Goal: Task Accomplishment & Management: Manage account settings

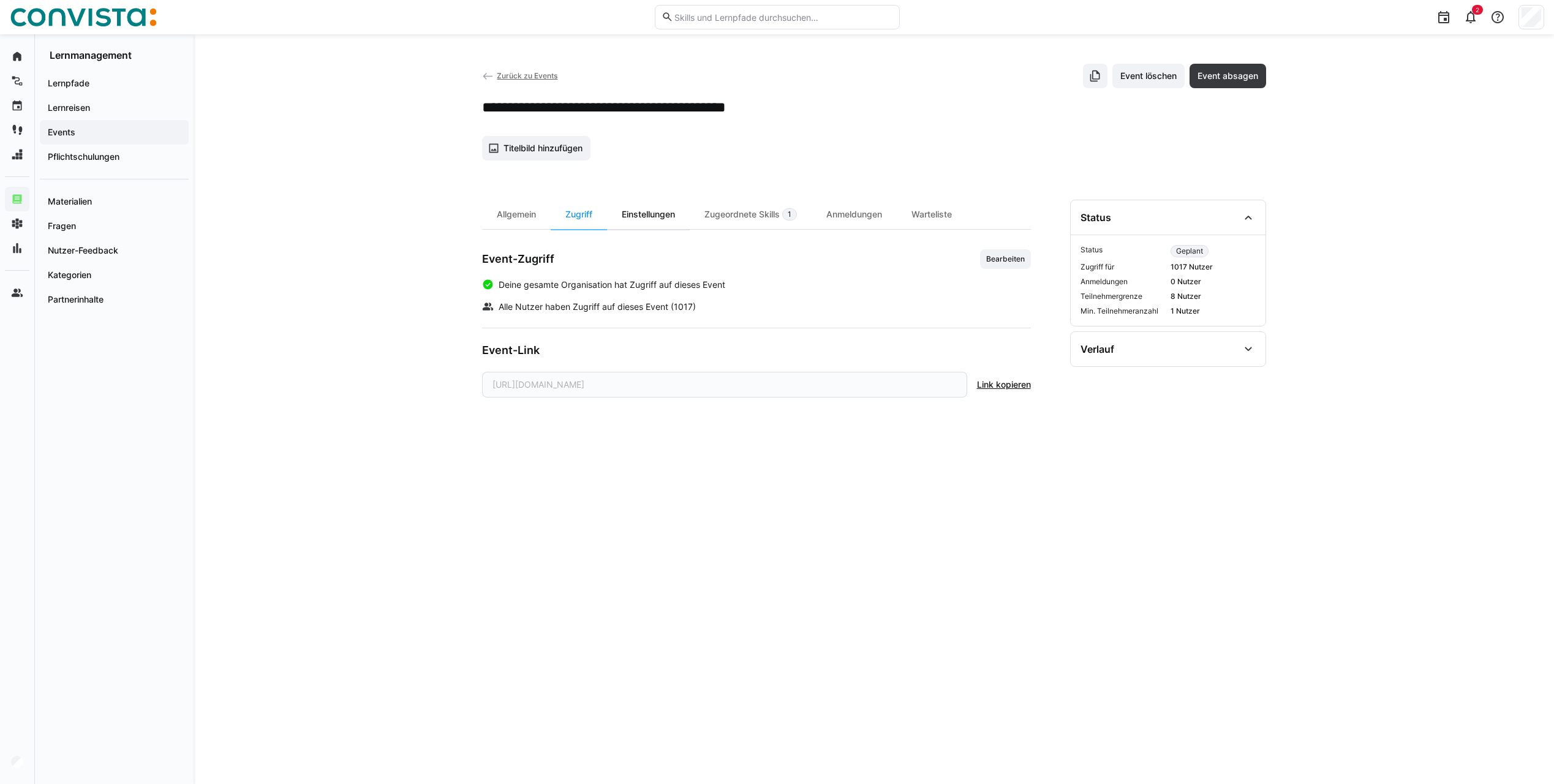
click at [639, 214] on div "Einstellungen" at bounding box center [648, 214] width 83 height 29
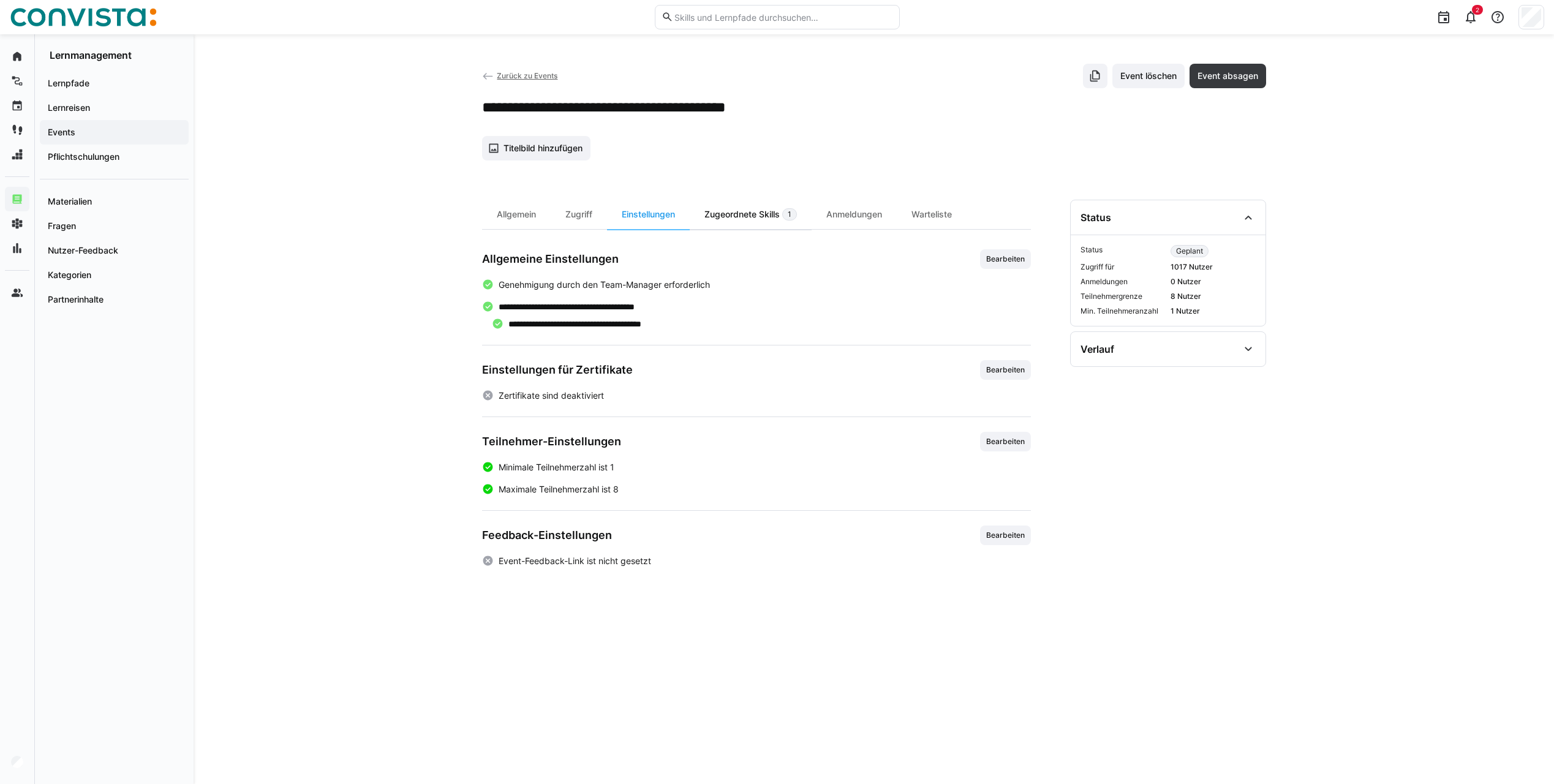
click at [756, 213] on div "Zugeordnete Skills 1" at bounding box center [750, 214] width 122 height 29
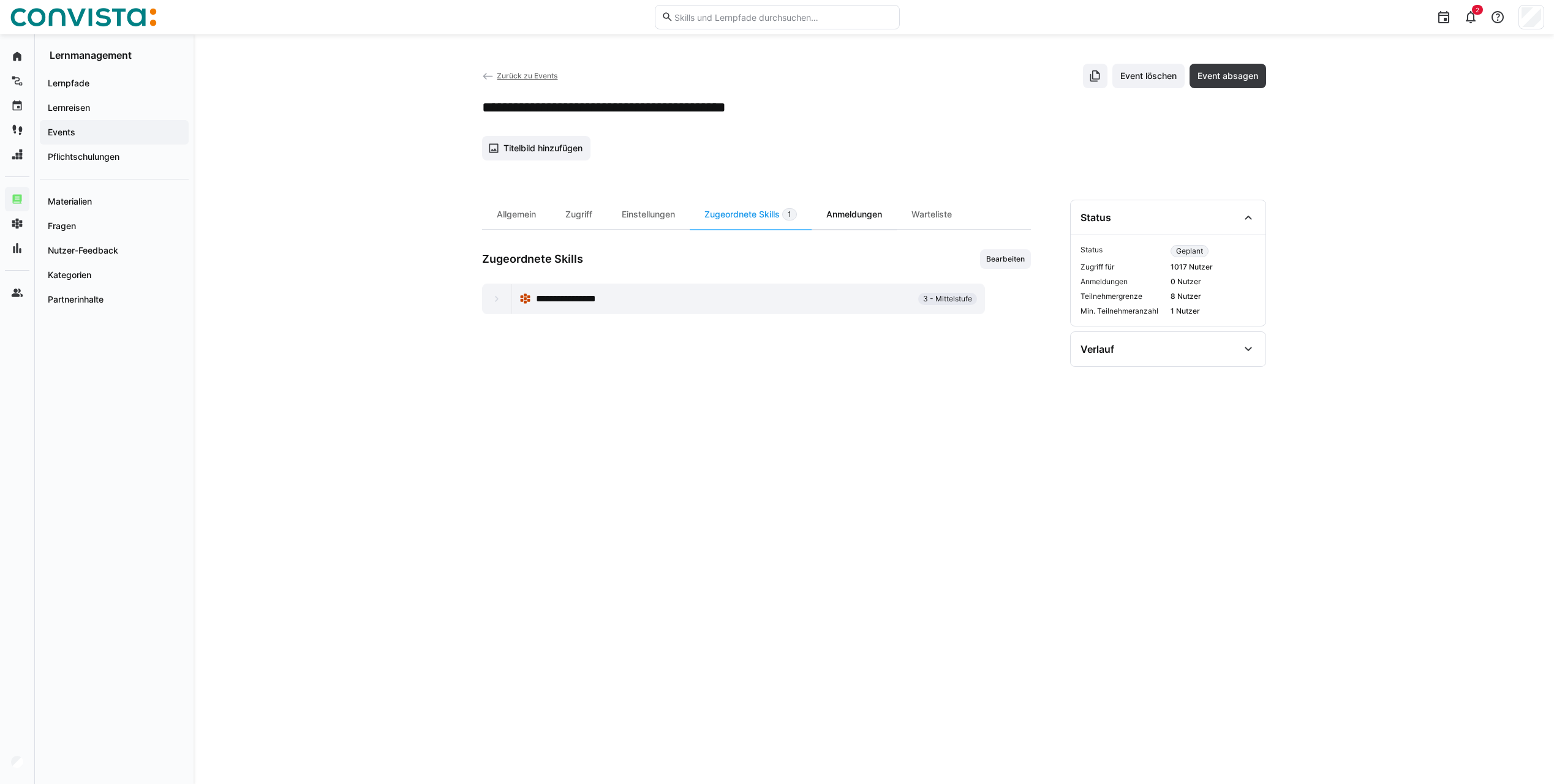
click at [877, 213] on div "Anmeldungen" at bounding box center [855, 214] width 86 height 29
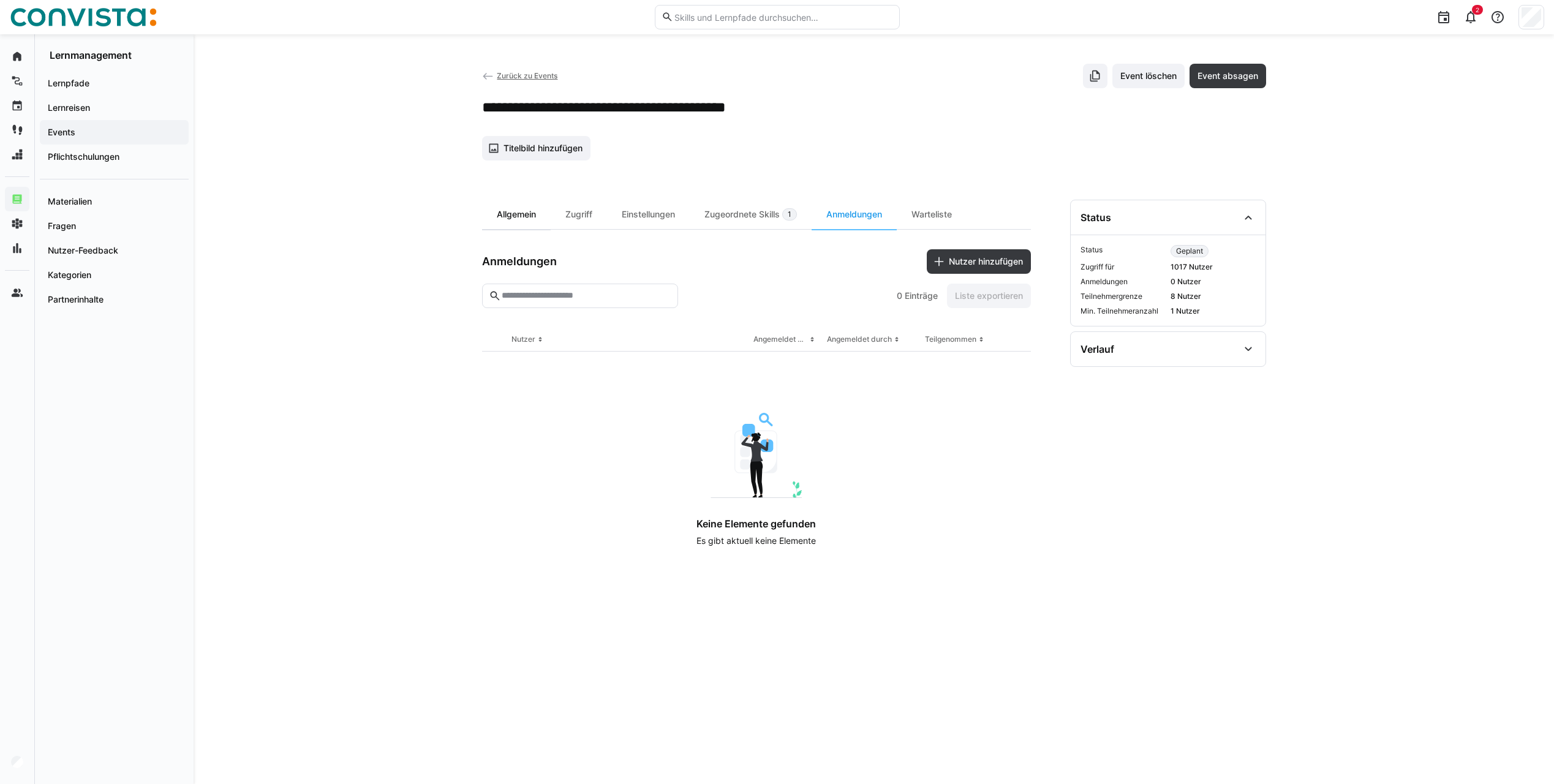
click at [504, 215] on div "Allgemein" at bounding box center [516, 214] width 69 height 29
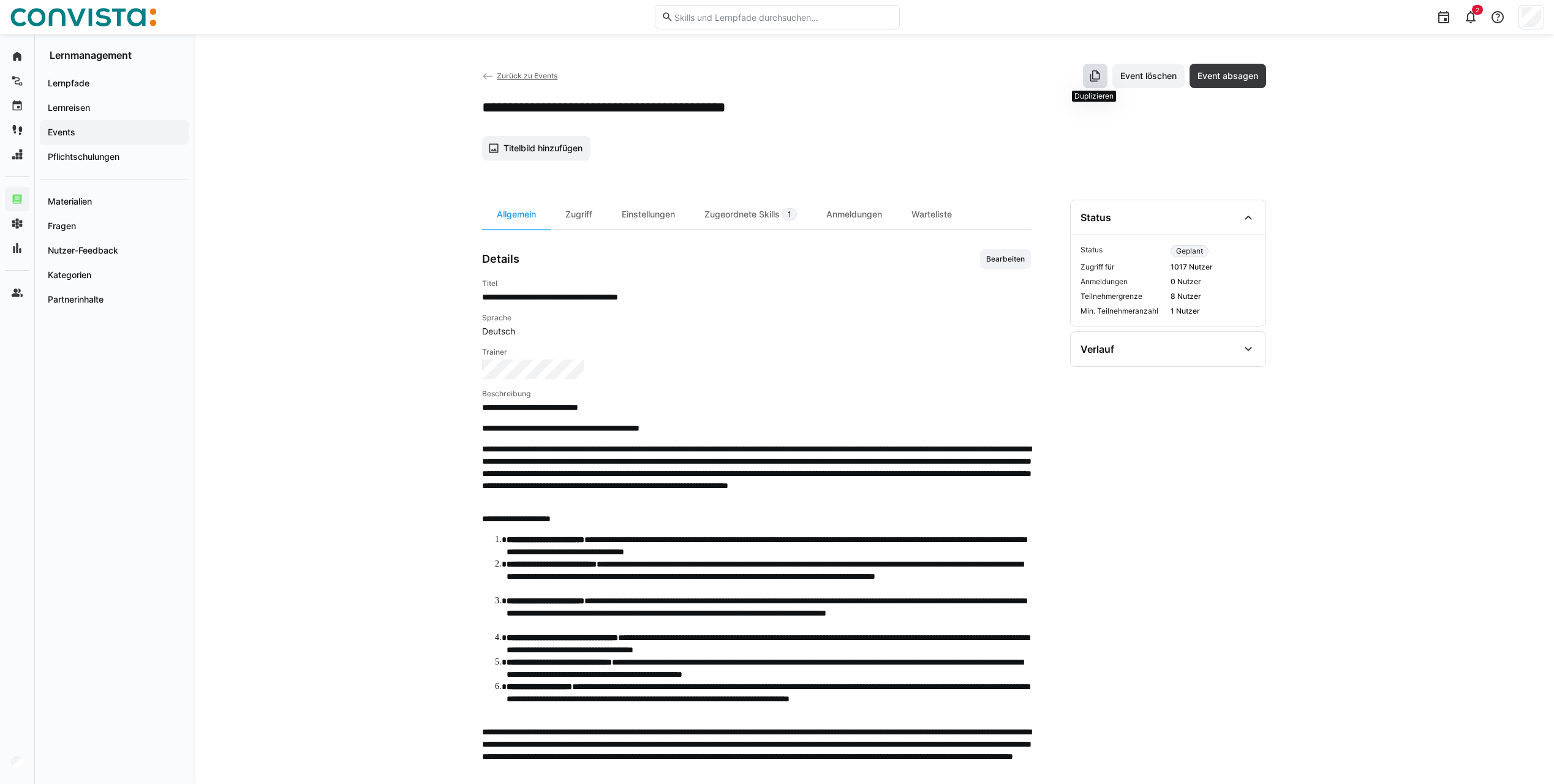
click at [1099, 81] on eds-icon at bounding box center [1095, 76] width 12 height 12
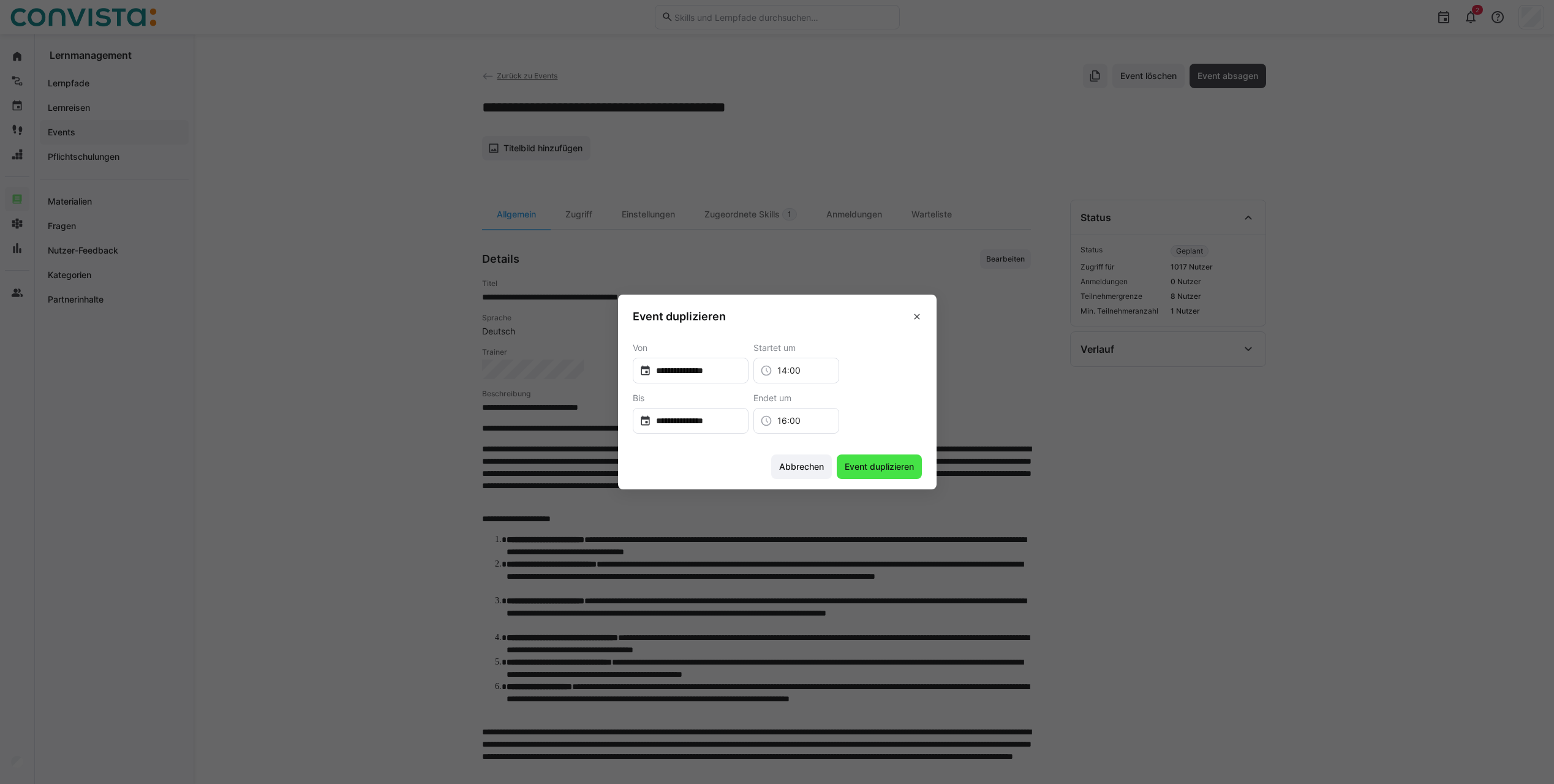
click at [901, 467] on span "Event duplizieren" at bounding box center [879, 467] width 73 height 12
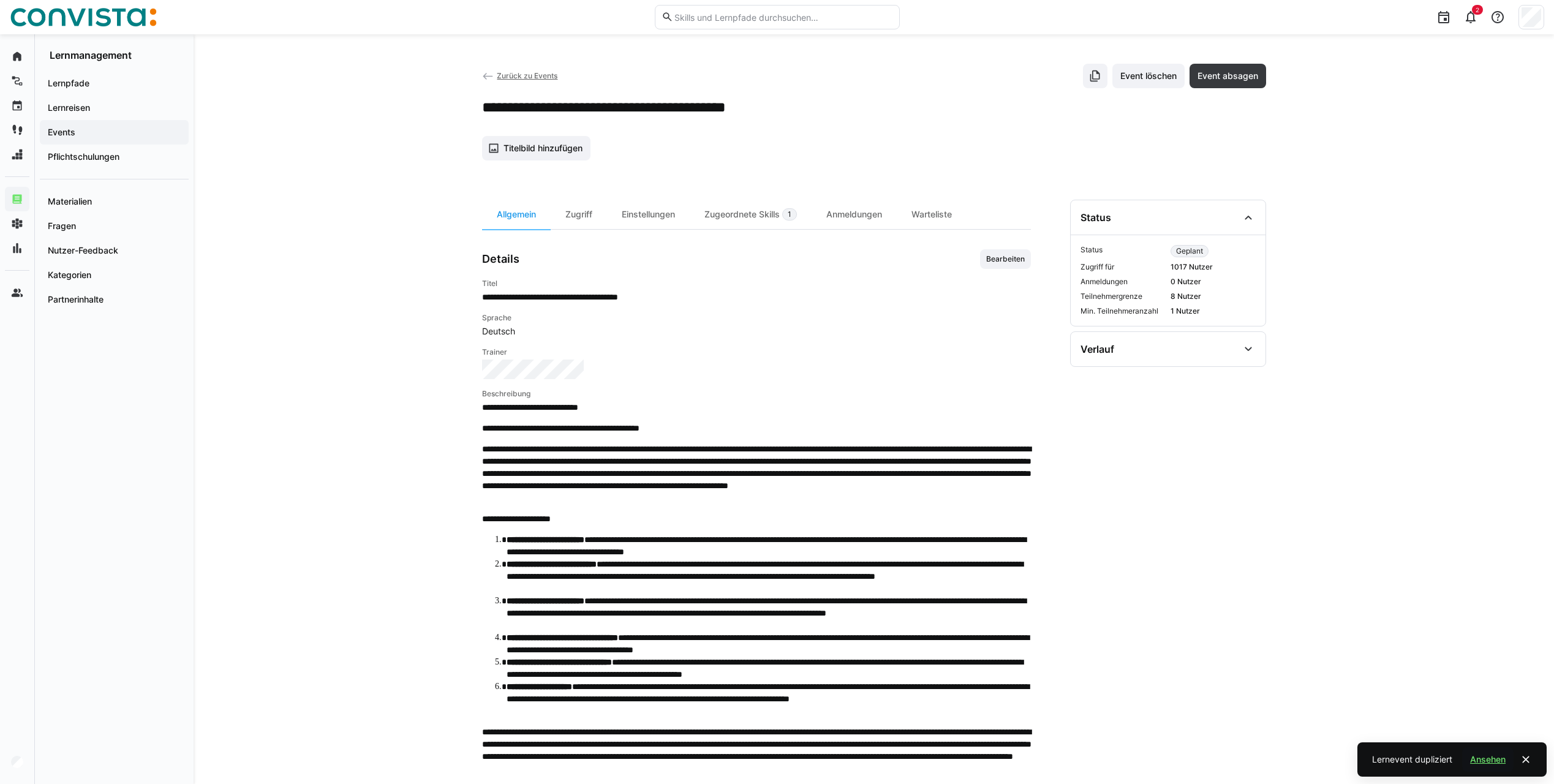
click at [1484, 762] on span "Ansehen" at bounding box center [1488, 760] width 39 height 12
click at [519, 78] on span "Zurück zu Events" at bounding box center [528, 76] width 61 height 9
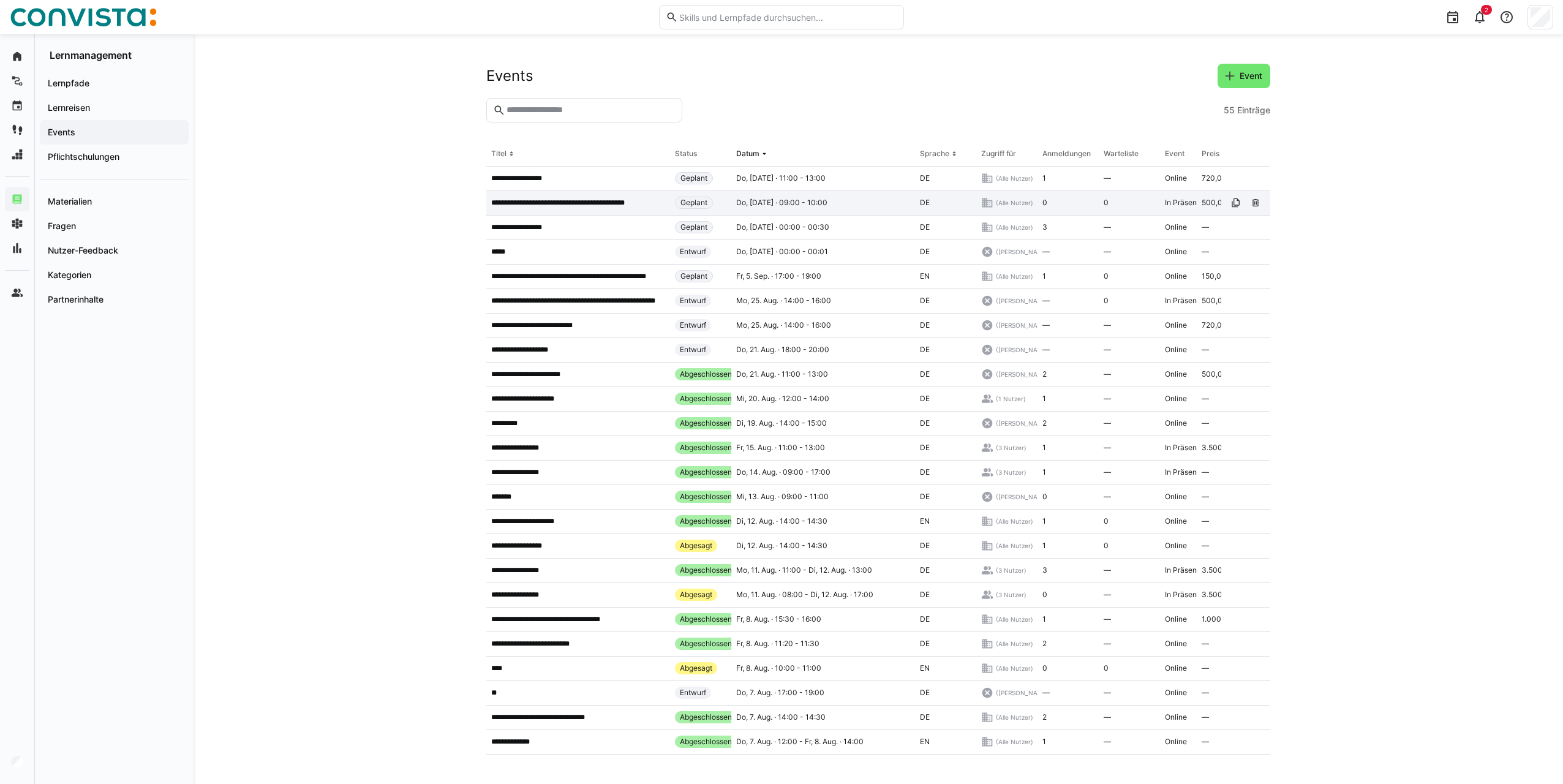
click at [571, 206] on p "**********" at bounding box center [570, 202] width 160 height 10
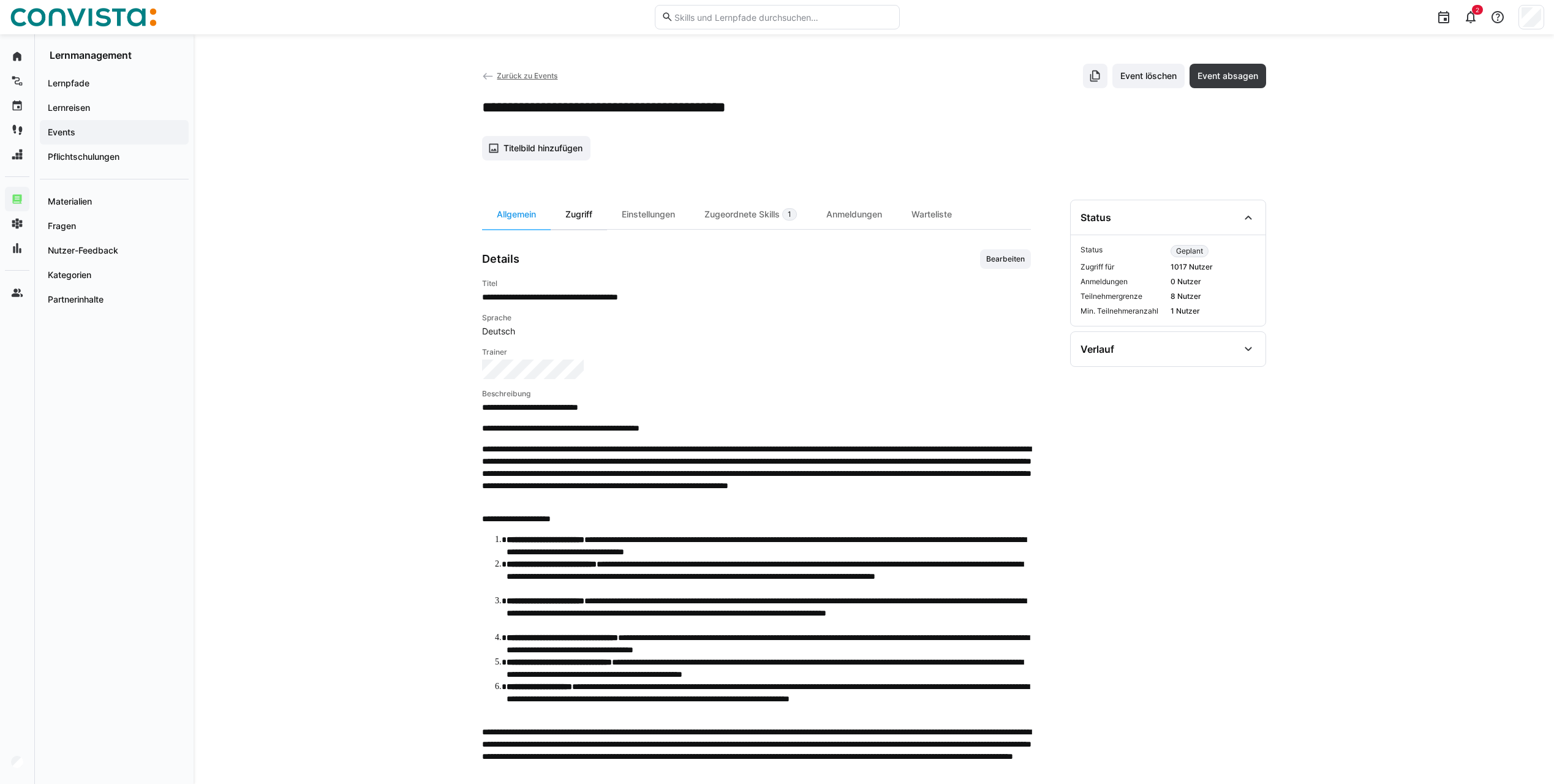
click at [583, 213] on div "Zugriff" at bounding box center [578, 214] width 56 height 29
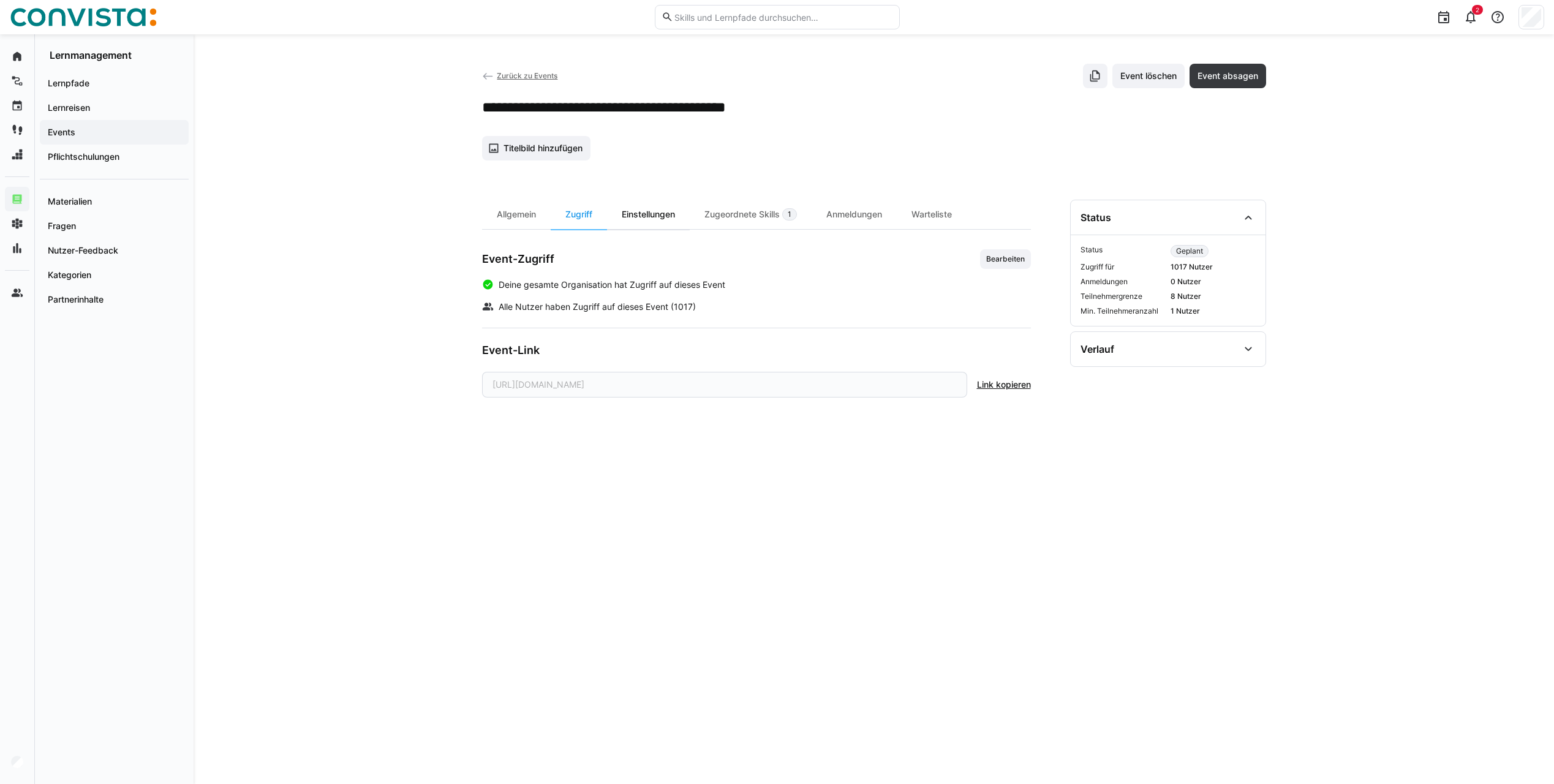
click at [649, 215] on div "Einstellungen" at bounding box center [648, 214] width 83 height 29
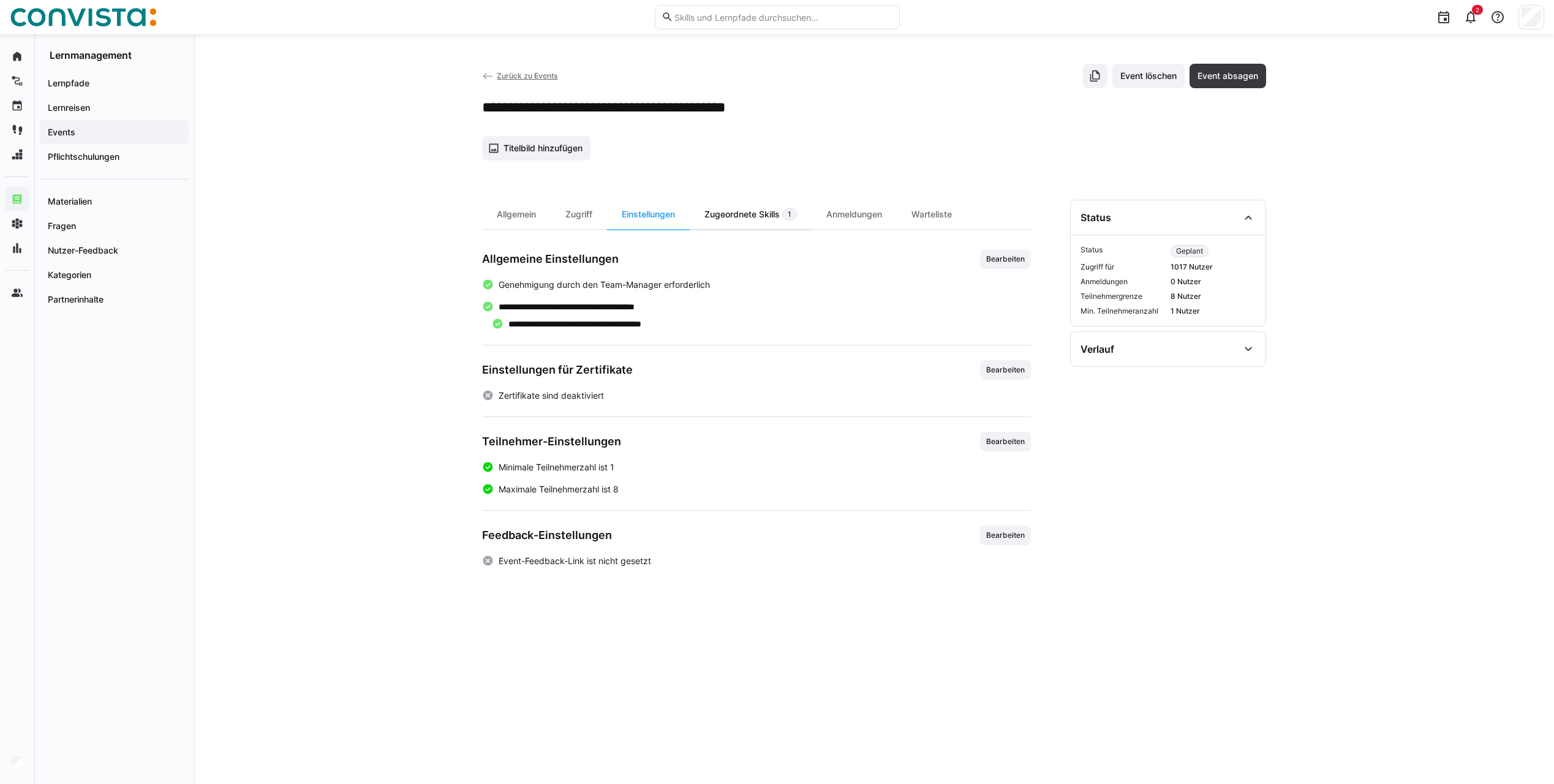
click at [738, 216] on div "Zugeordnete Skills 1" at bounding box center [750, 214] width 122 height 29
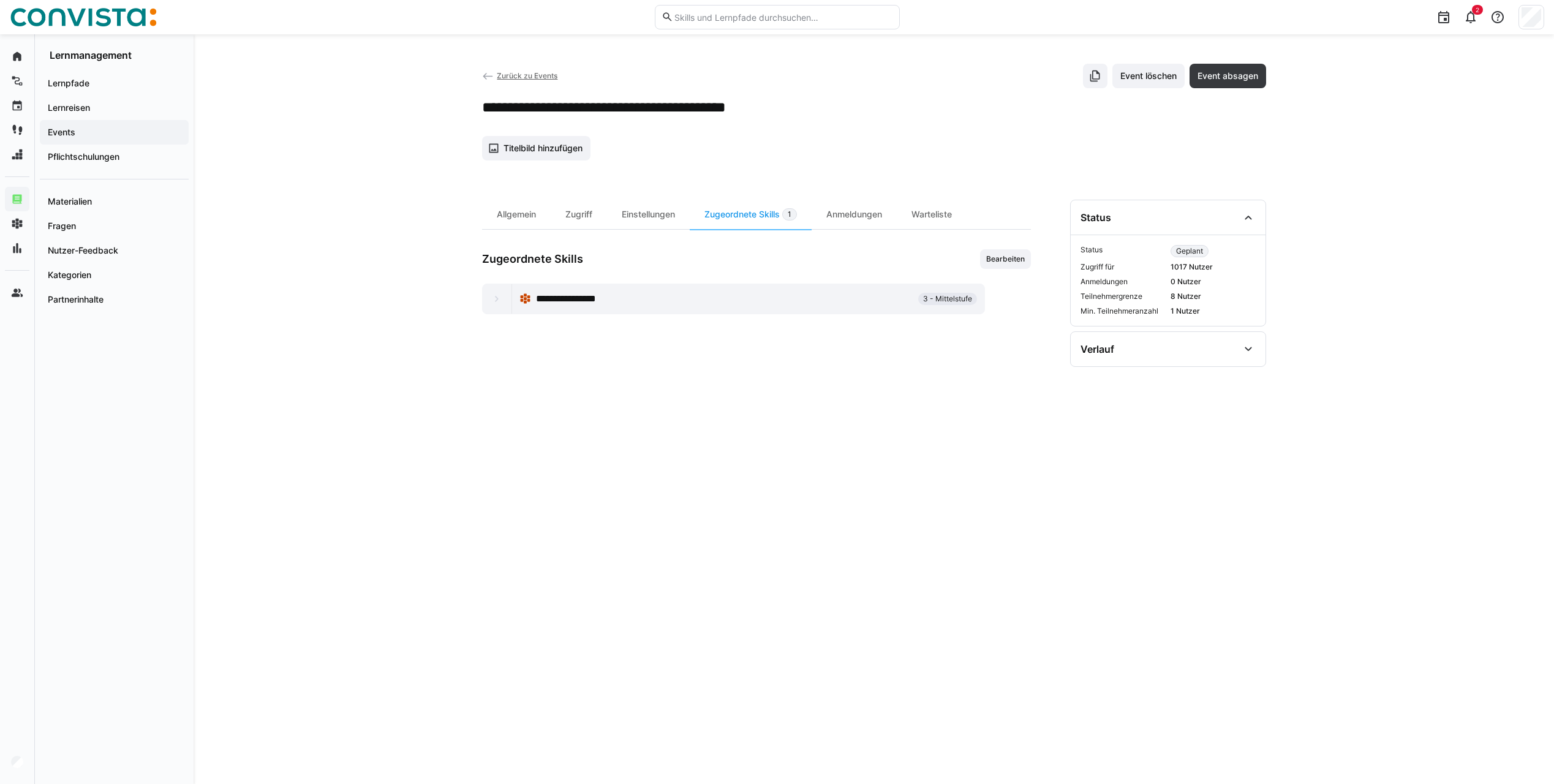
click at [534, 77] on span "Zurück zu Events" at bounding box center [528, 76] width 61 height 9
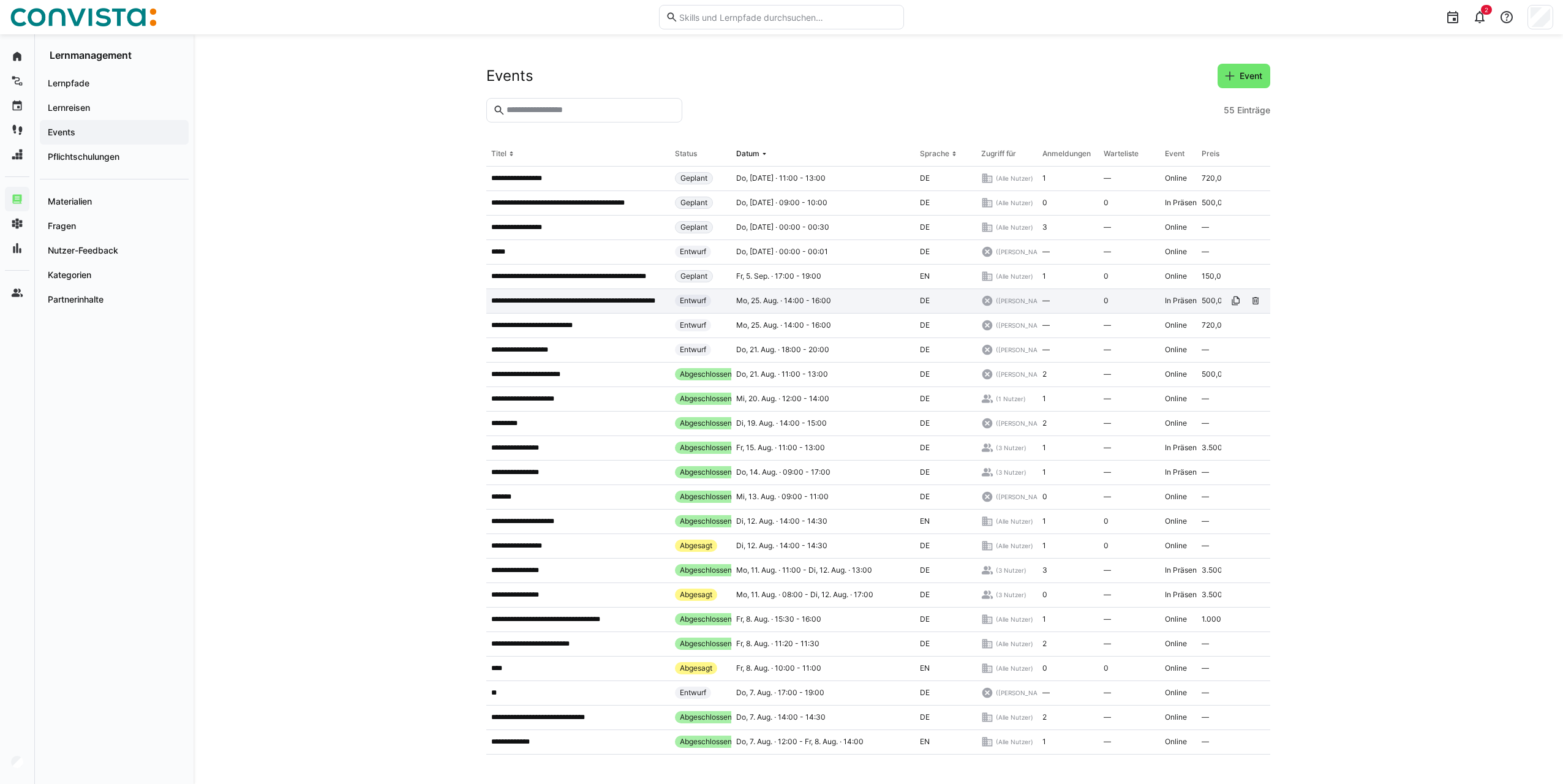
click at [577, 298] on p "**********" at bounding box center [577, 300] width 174 height 10
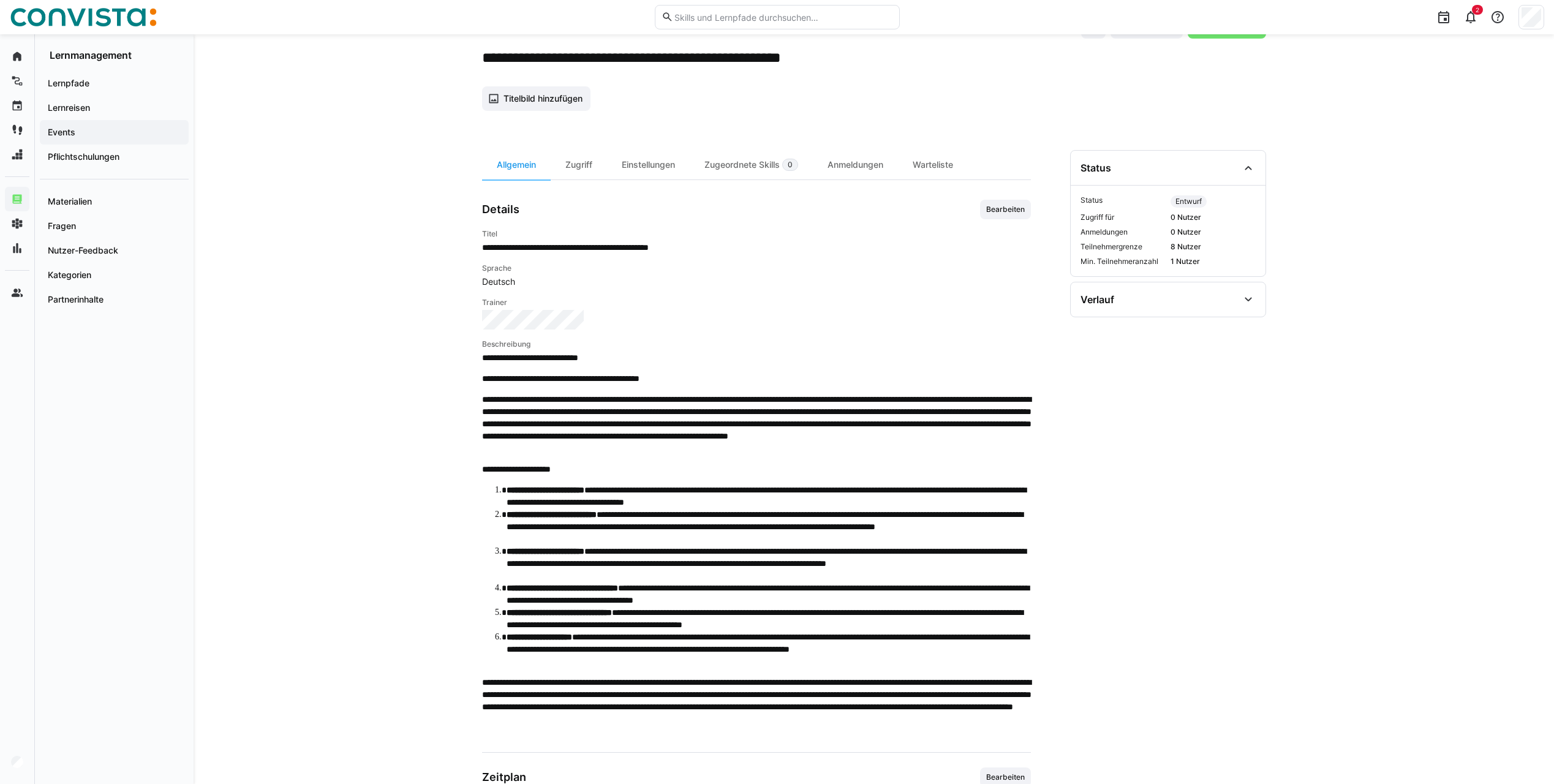
scroll to position [46, 0]
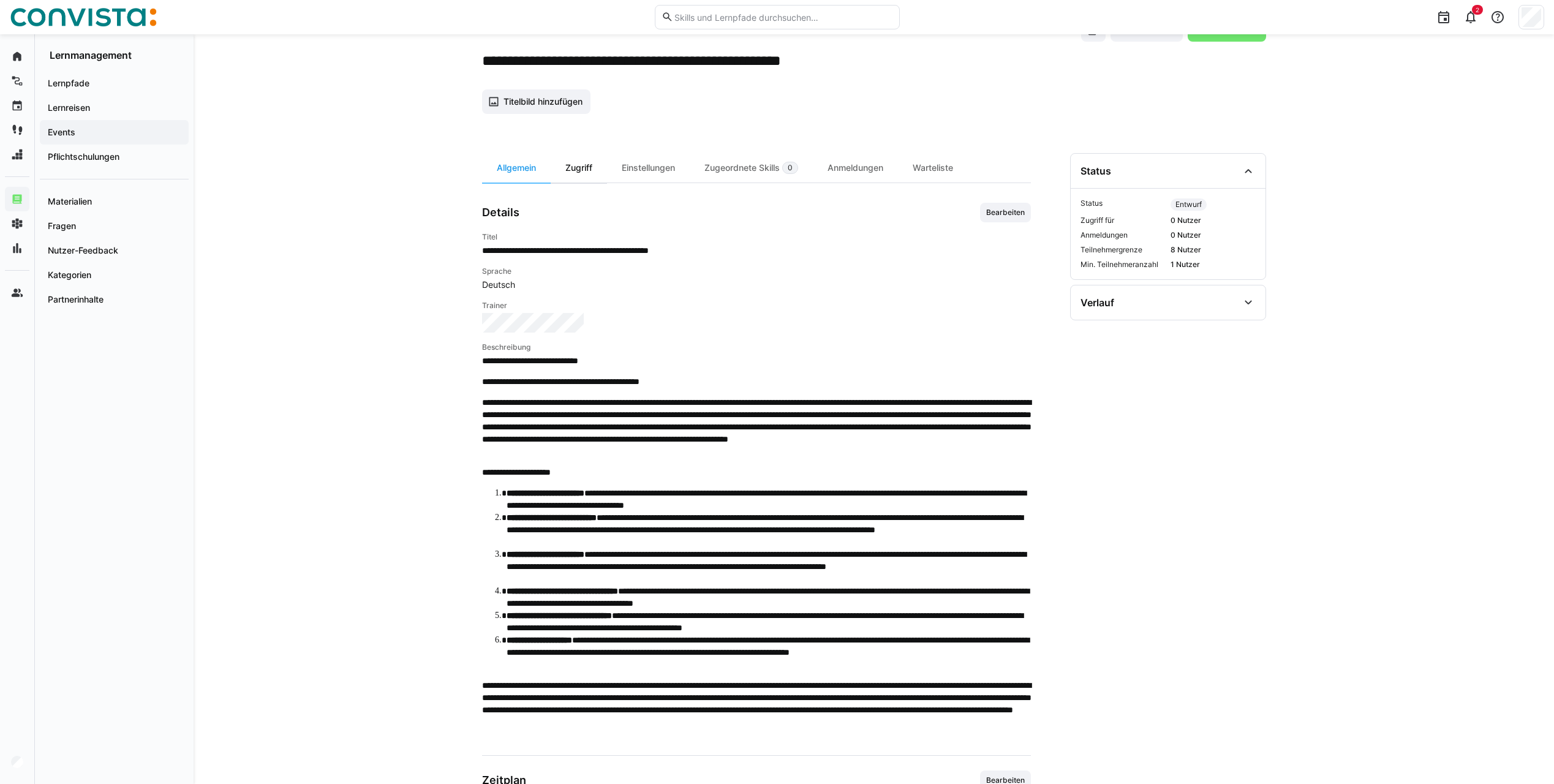
click at [576, 172] on div "Zugriff" at bounding box center [578, 167] width 56 height 29
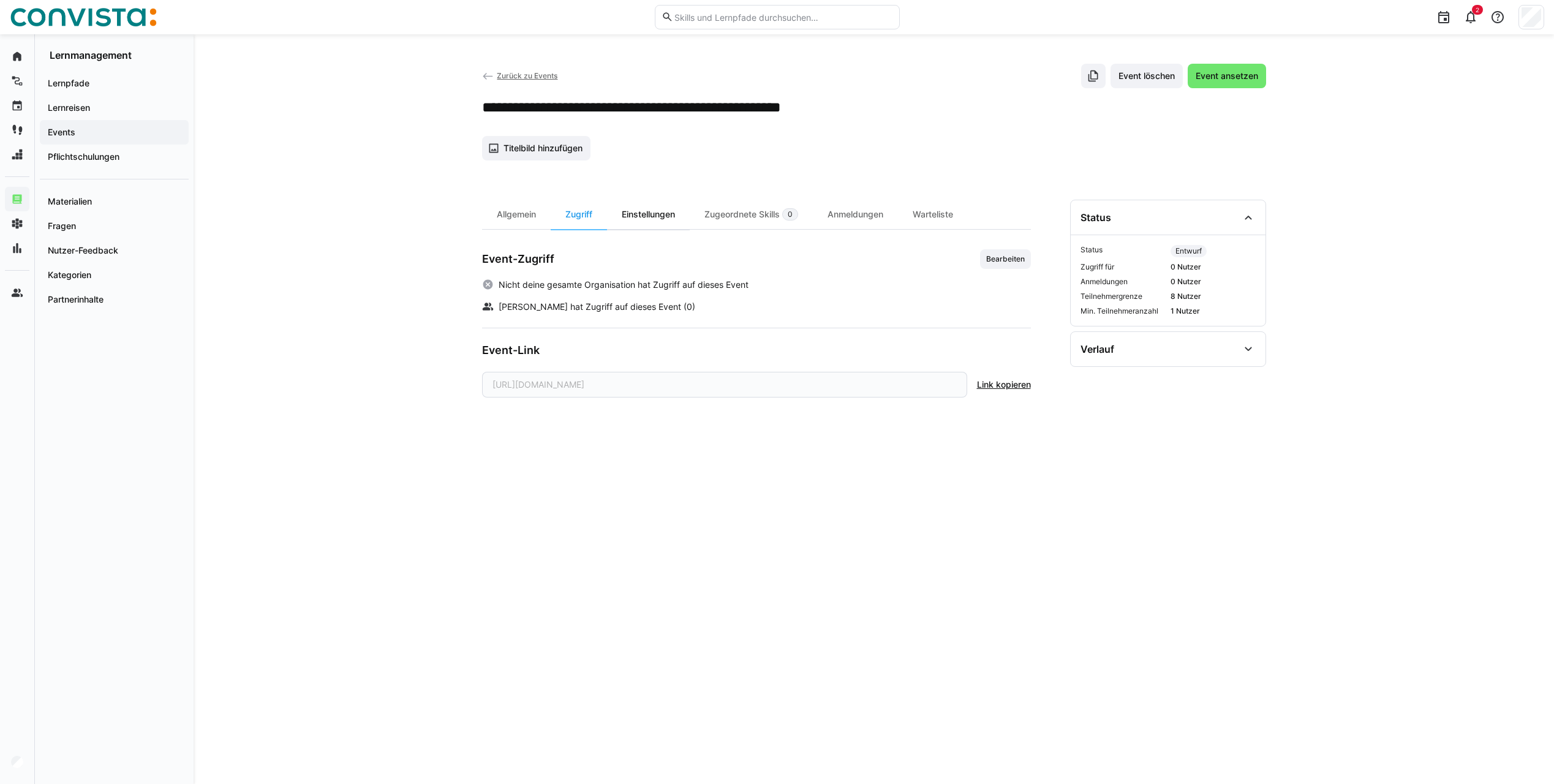
click at [670, 211] on div "Einstellungen" at bounding box center [648, 214] width 83 height 29
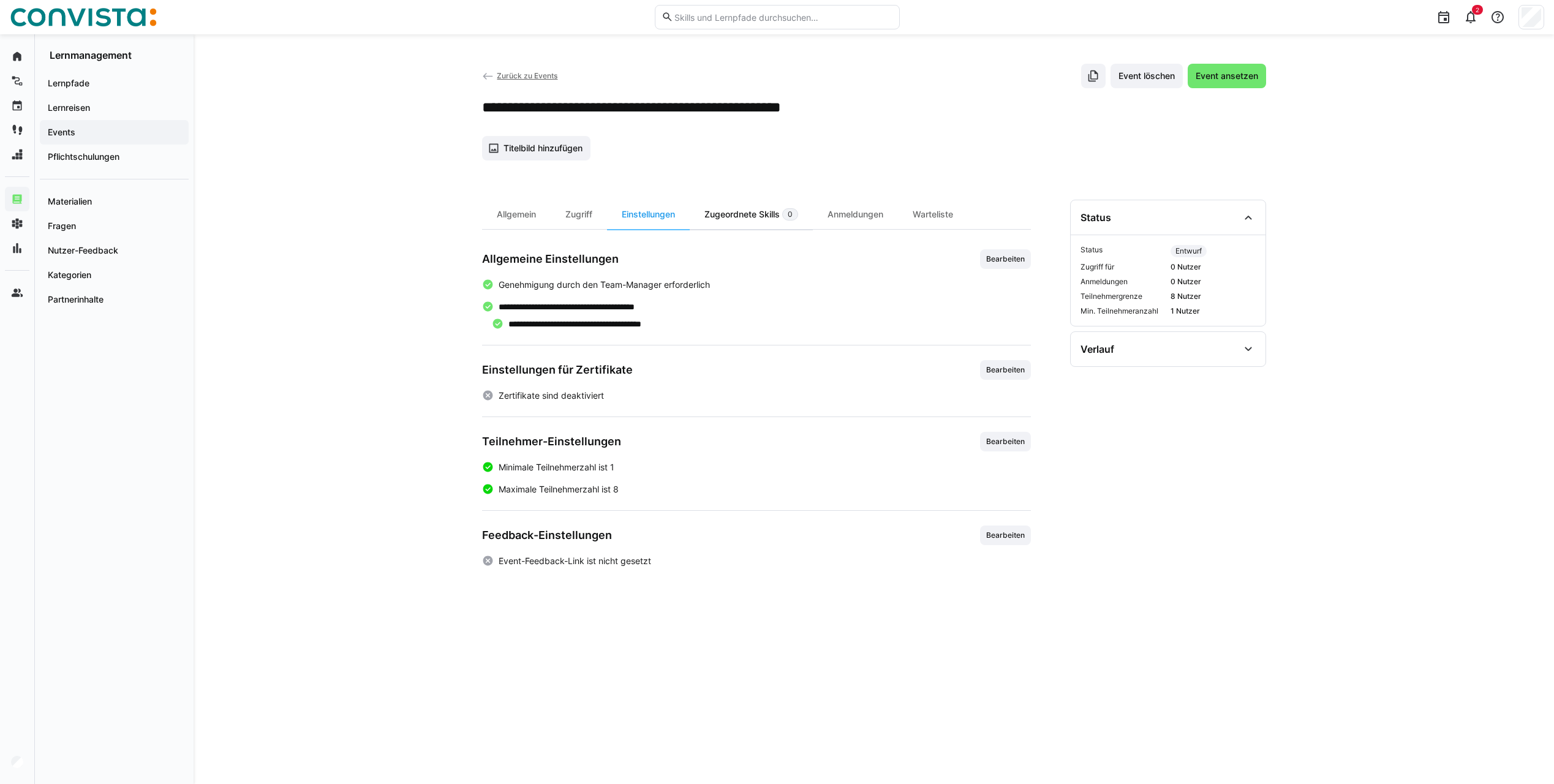
click at [738, 221] on div "Zugeordnete Skills 0" at bounding box center [751, 214] width 123 height 29
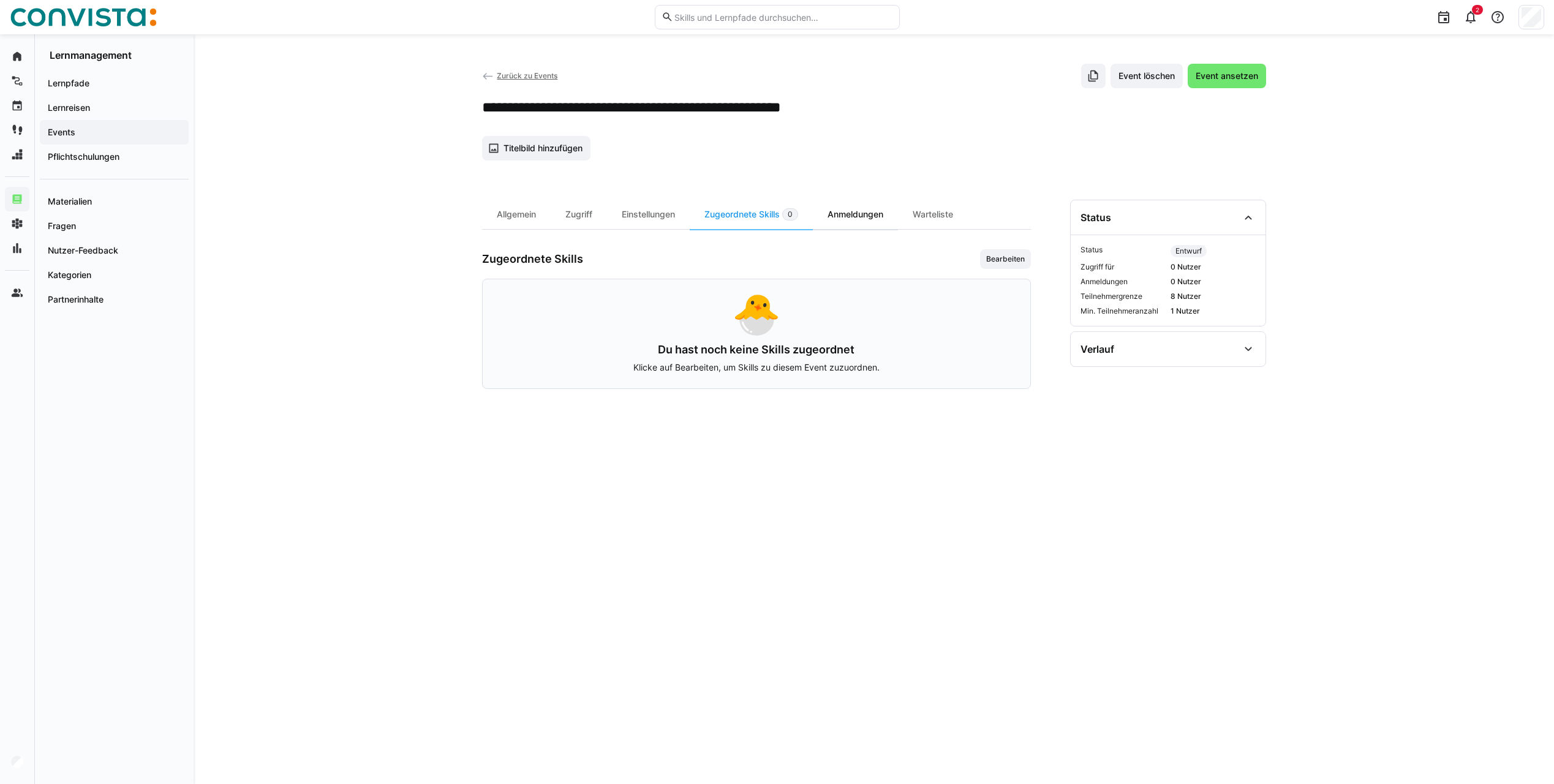
click at [856, 212] on div "Anmeldungen" at bounding box center [855, 214] width 86 height 29
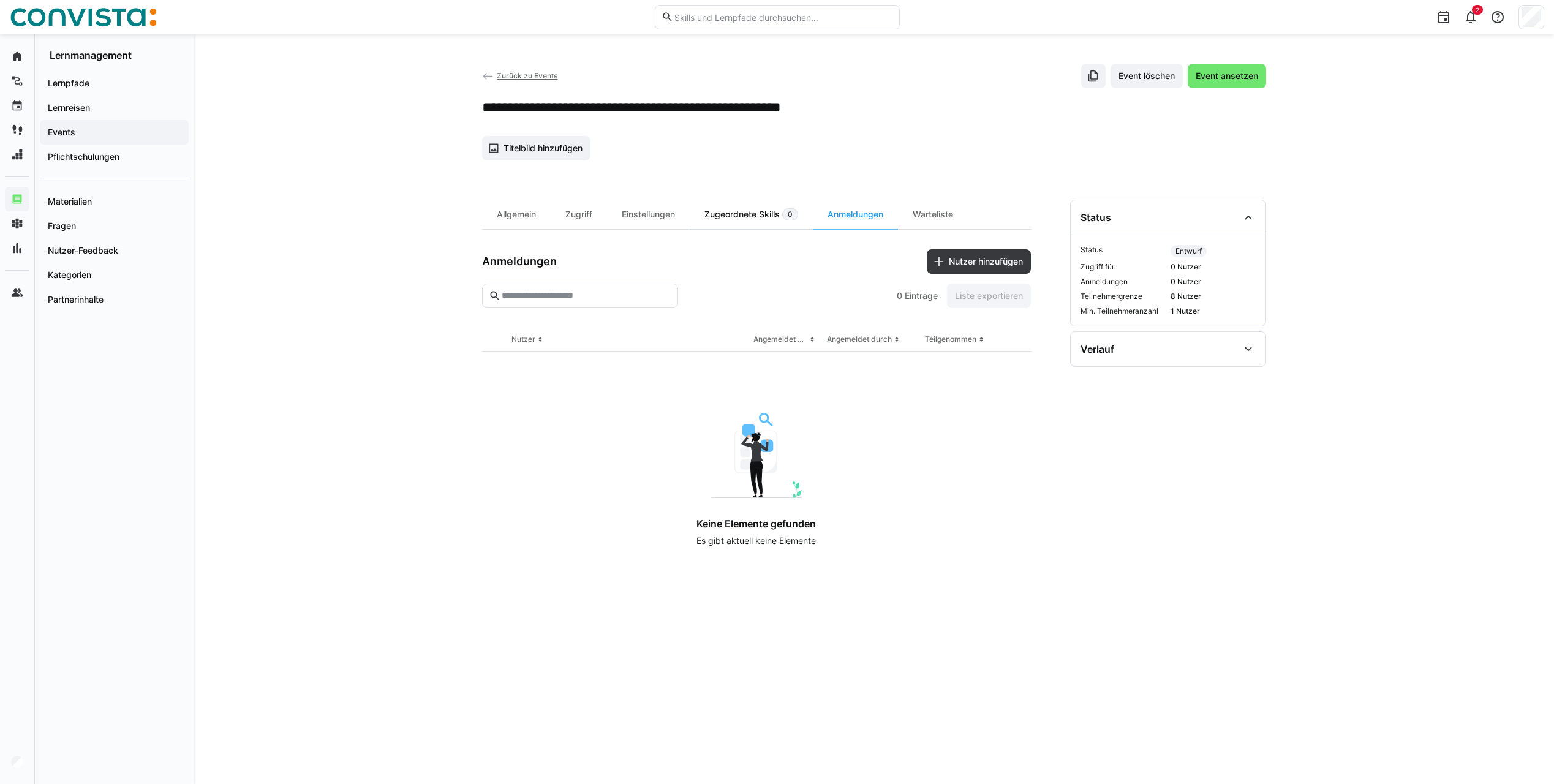
click at [746, 208] on div "Zugeordnete Skills 0" at bounding box center [751, 214] width 123 height 29
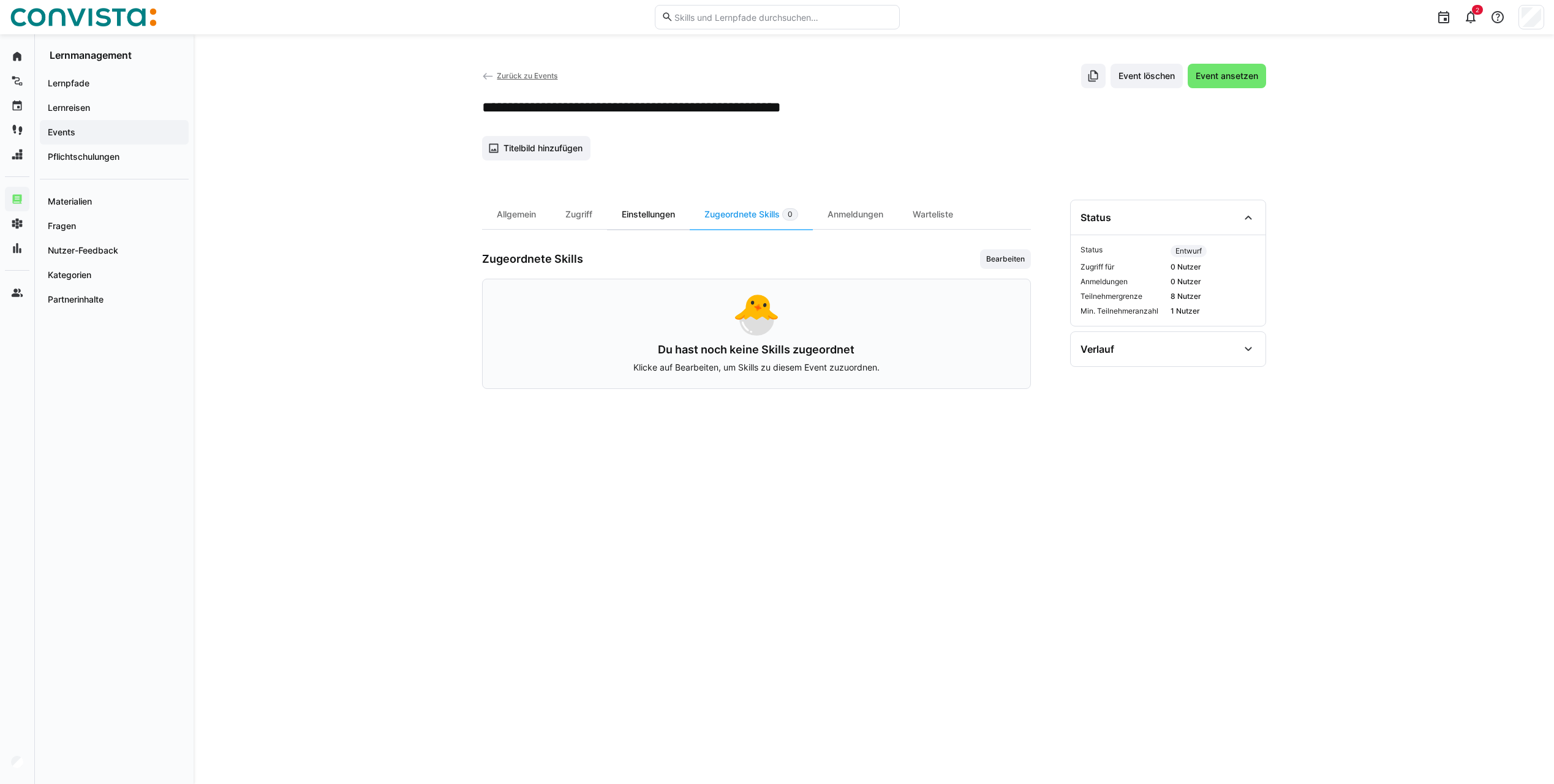
click at [640, 218] on div "Einstellungen" at bounding box center [648, 214] width 83 height 29
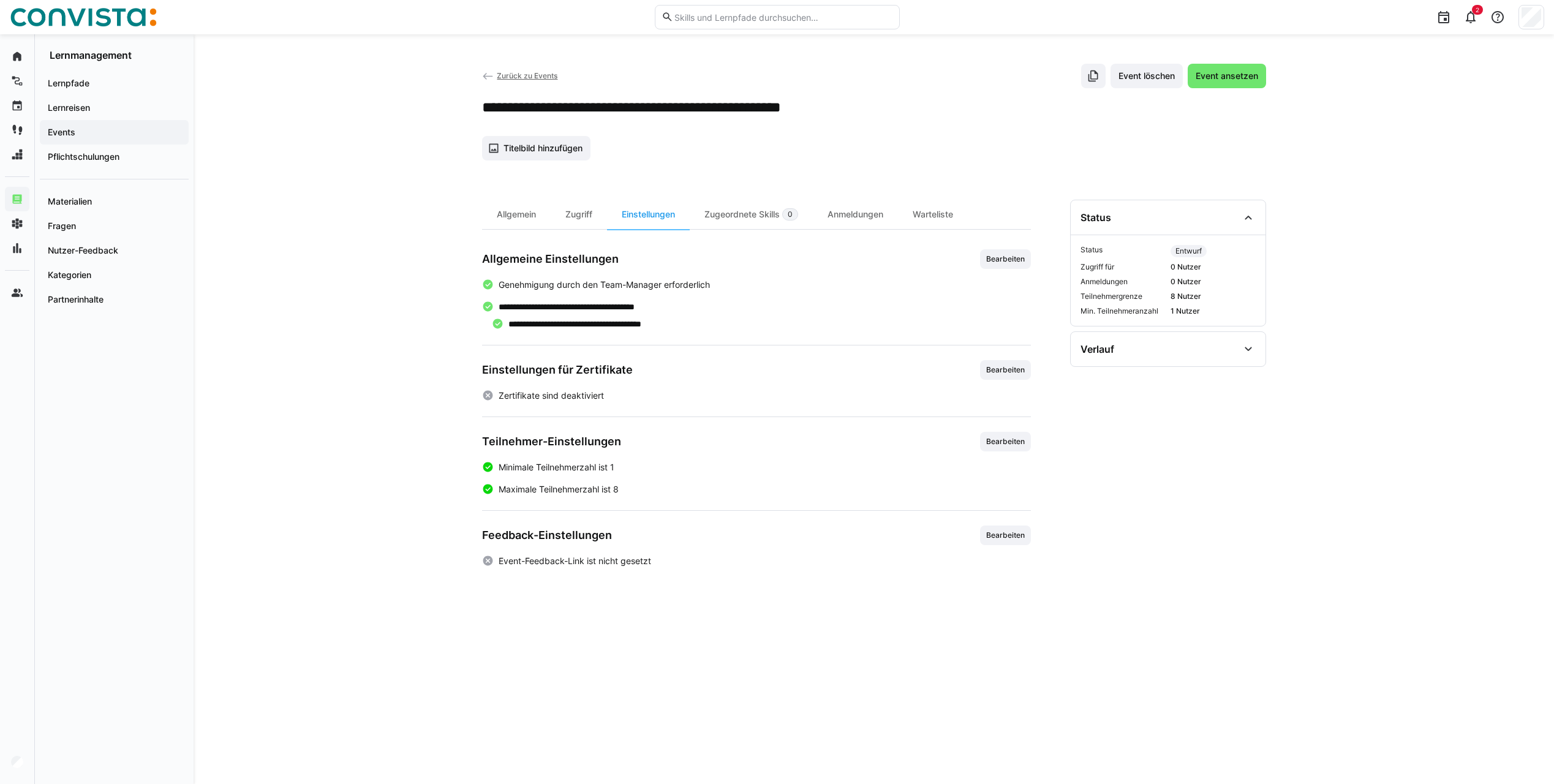
click at [518, 71] on span "Zurück zu Events" at bounding box center [528, 76] width 61 height 9
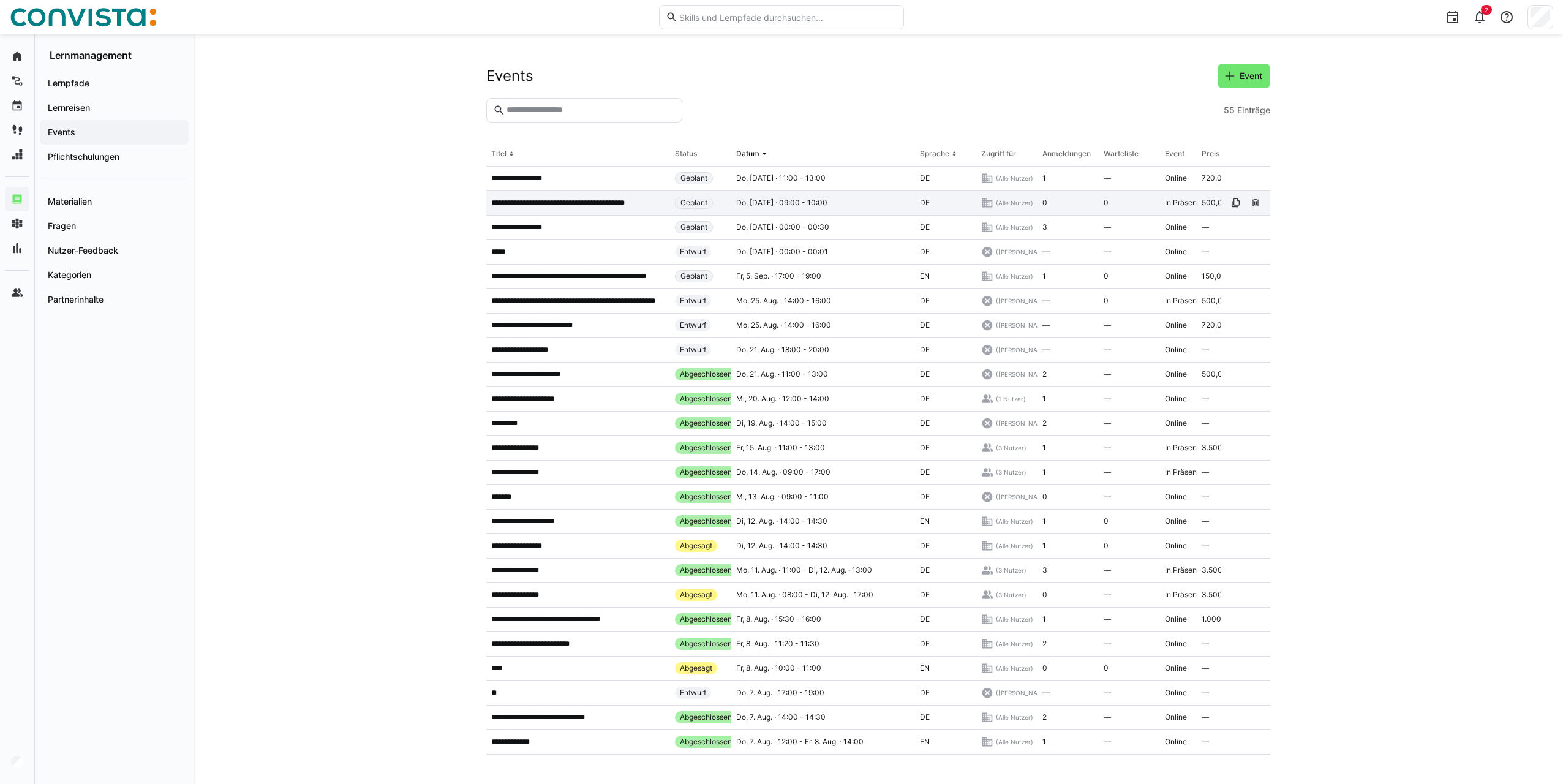
click at [548, 207] on p "**********" at bounding box center [570, 202] width 160 height 10
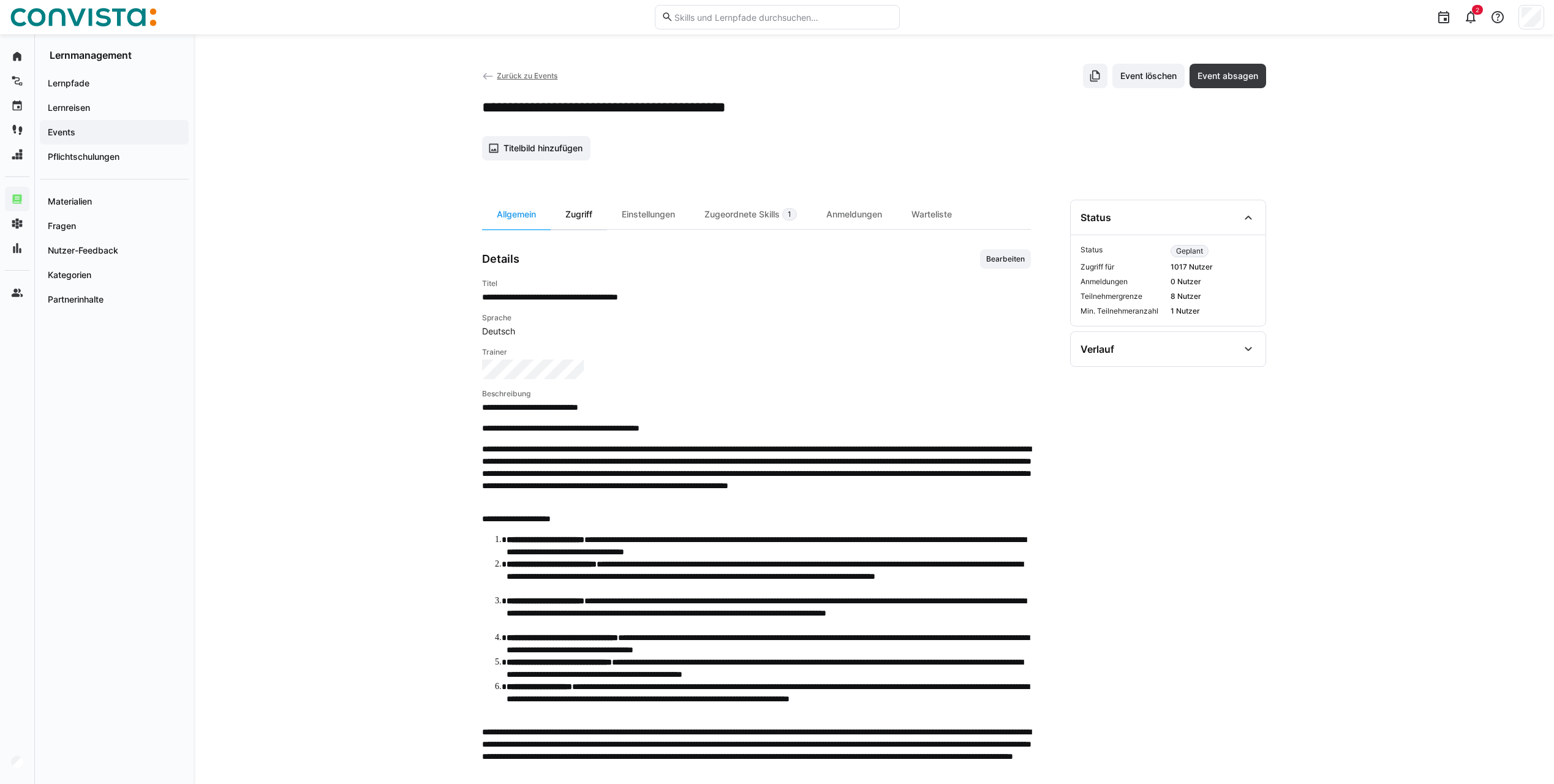
click at [583, 213] on div "Zugriff" at bounding box center [578, 214] width 56 height 29
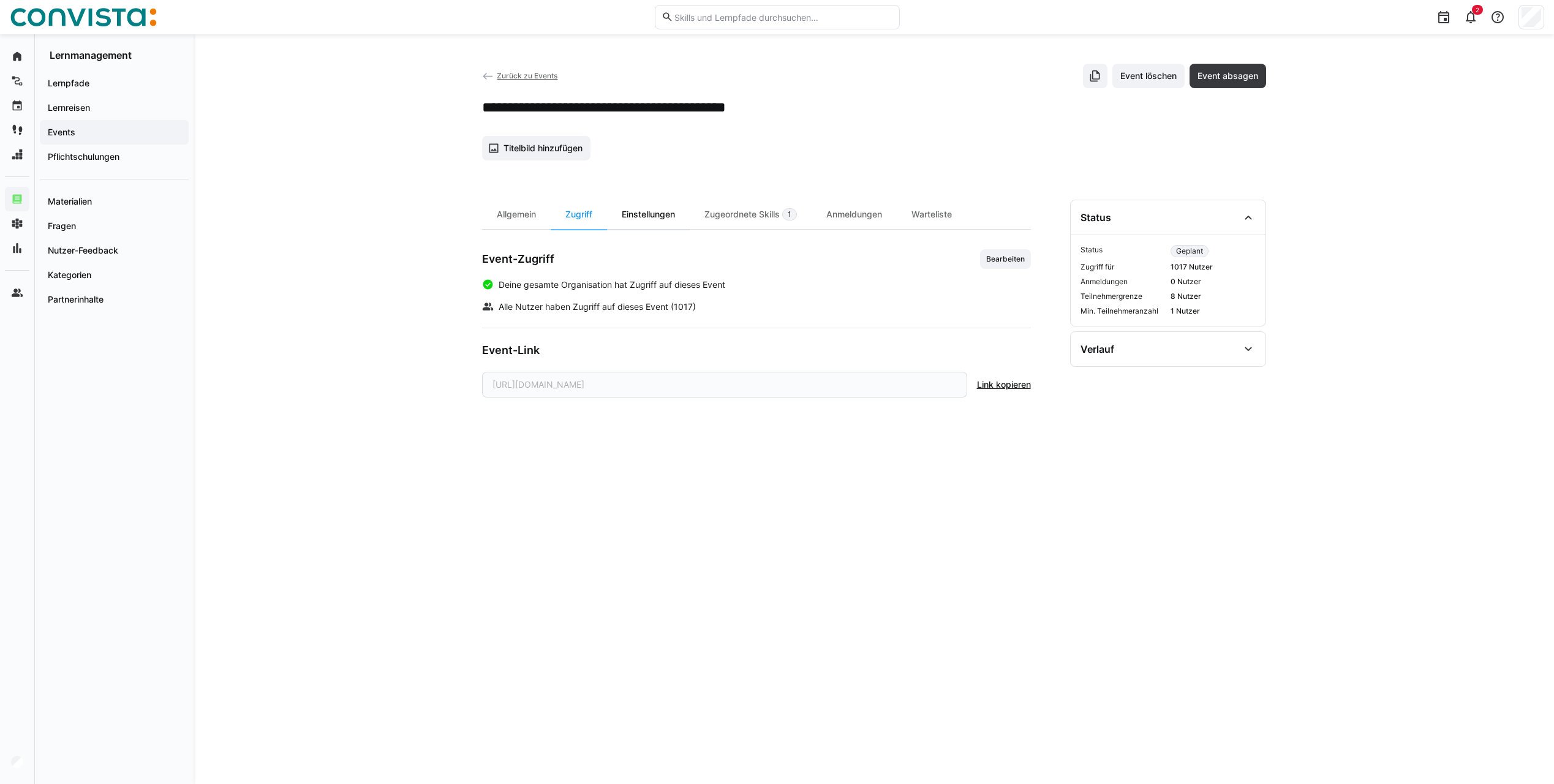
click at [642, 216] on div "Einstellungen" at bounding box center [648, 214] width 83 height 29
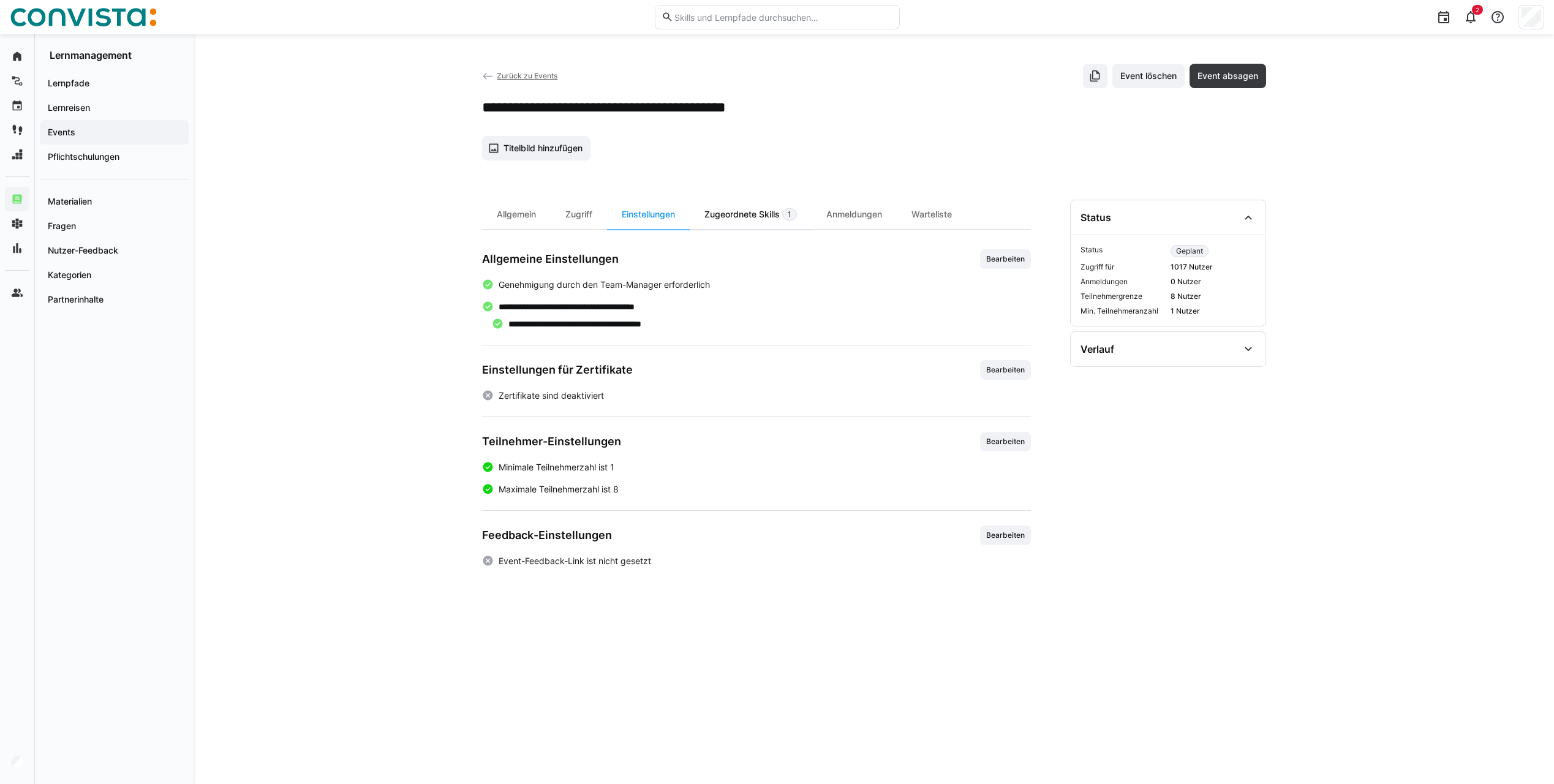
drag, startPoint x: 718, startPoint y: 214, endPoint x: 709, endPoint y: 214, distance: 9.0
click at [718, 214] on div "Zugeordnete Skills 1" at bounding box center [750, 214] width 122 height 29
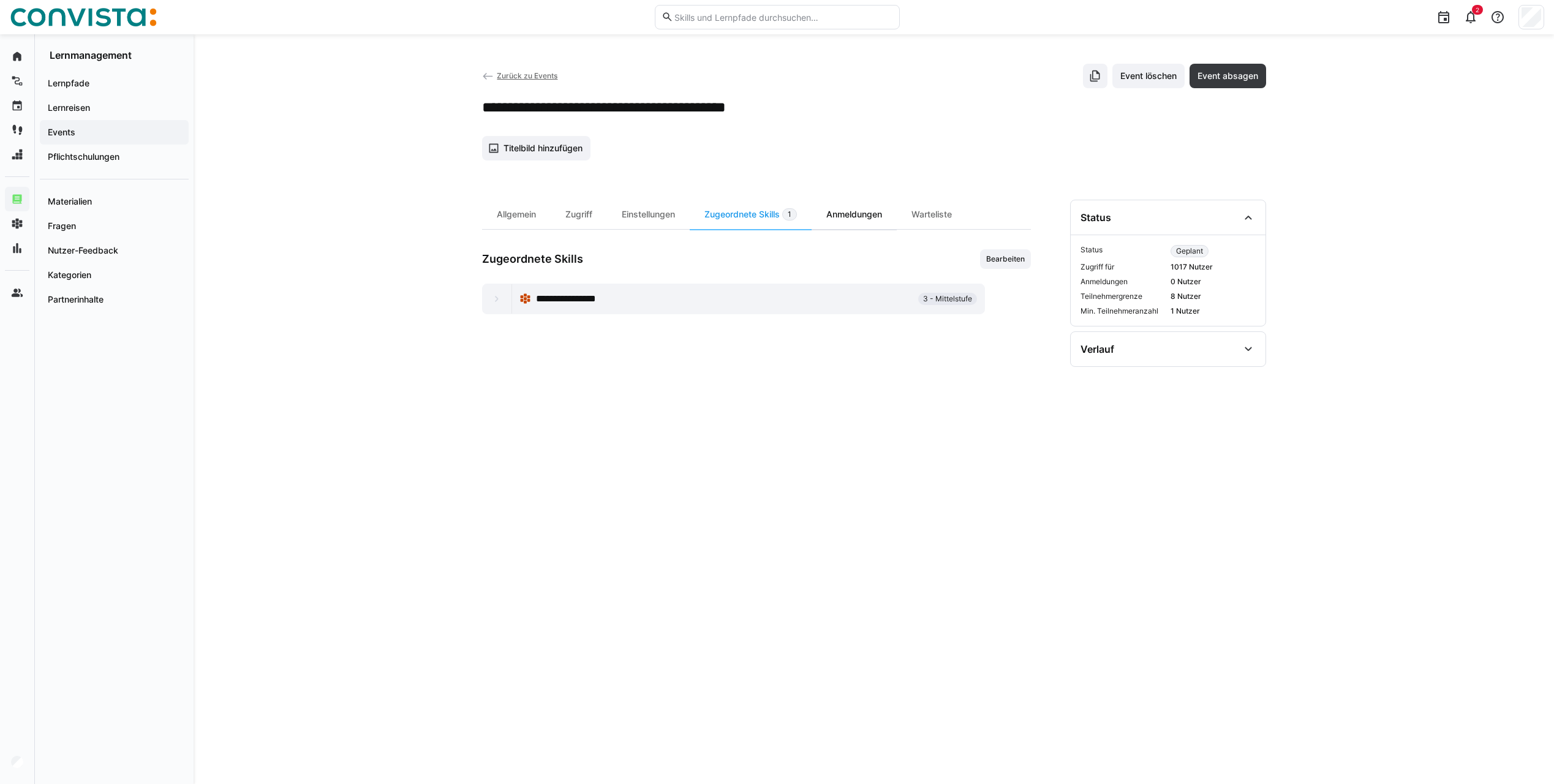
click at [844, 204] on div "Anmeldungen" at bounding box center [855, 214] width 86 height 29
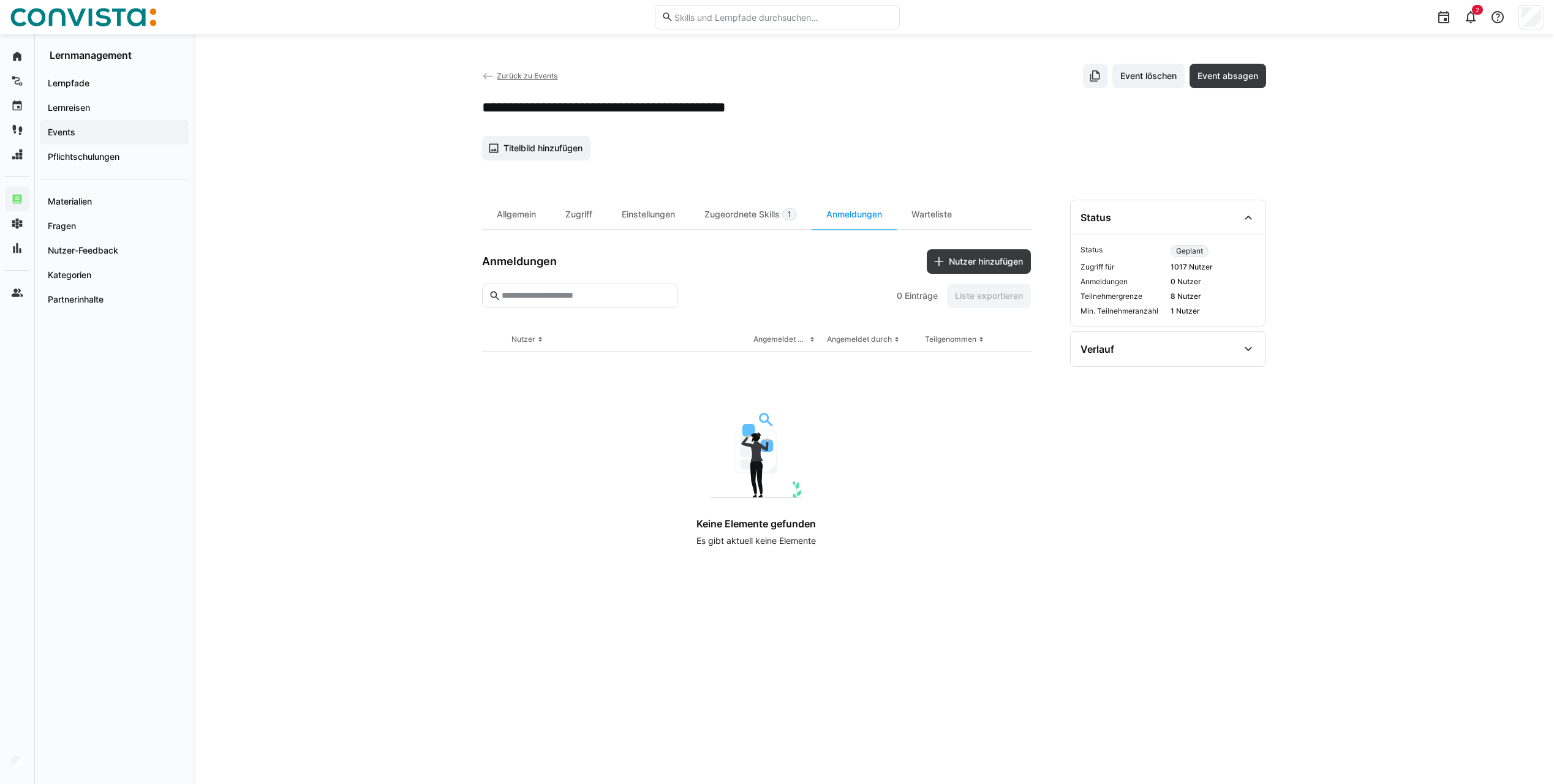
click at [504, 74] on span "Zurück zu Events" at bounding box center [528, 76] width 61 height 9
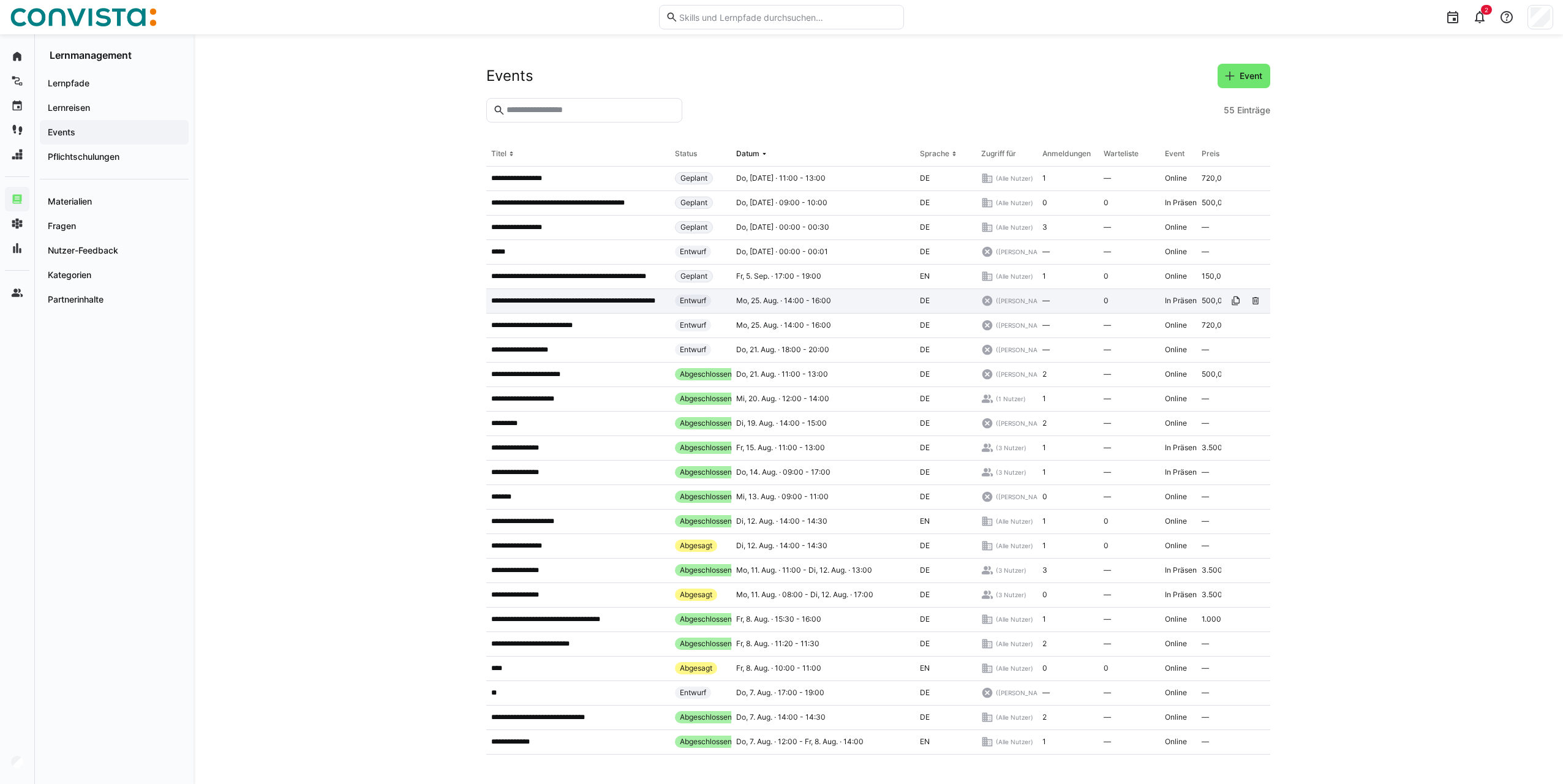
click at [577, 306] on div "**********" at bounding box center [578, 300] width 184 height 24
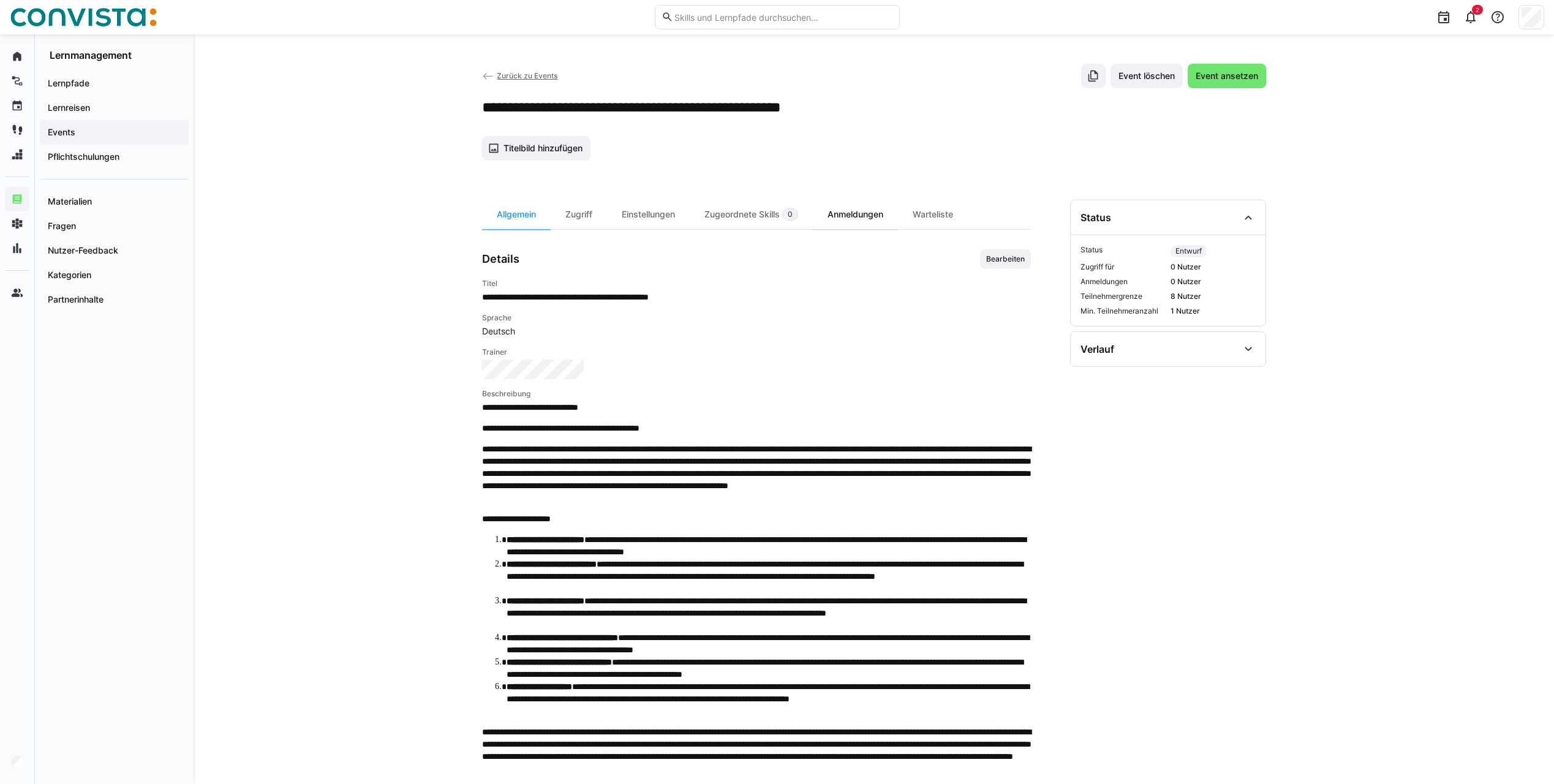
click at [828, 223] on div "Anmeldungen" at bounding box center [855, 214] width 86 height 29
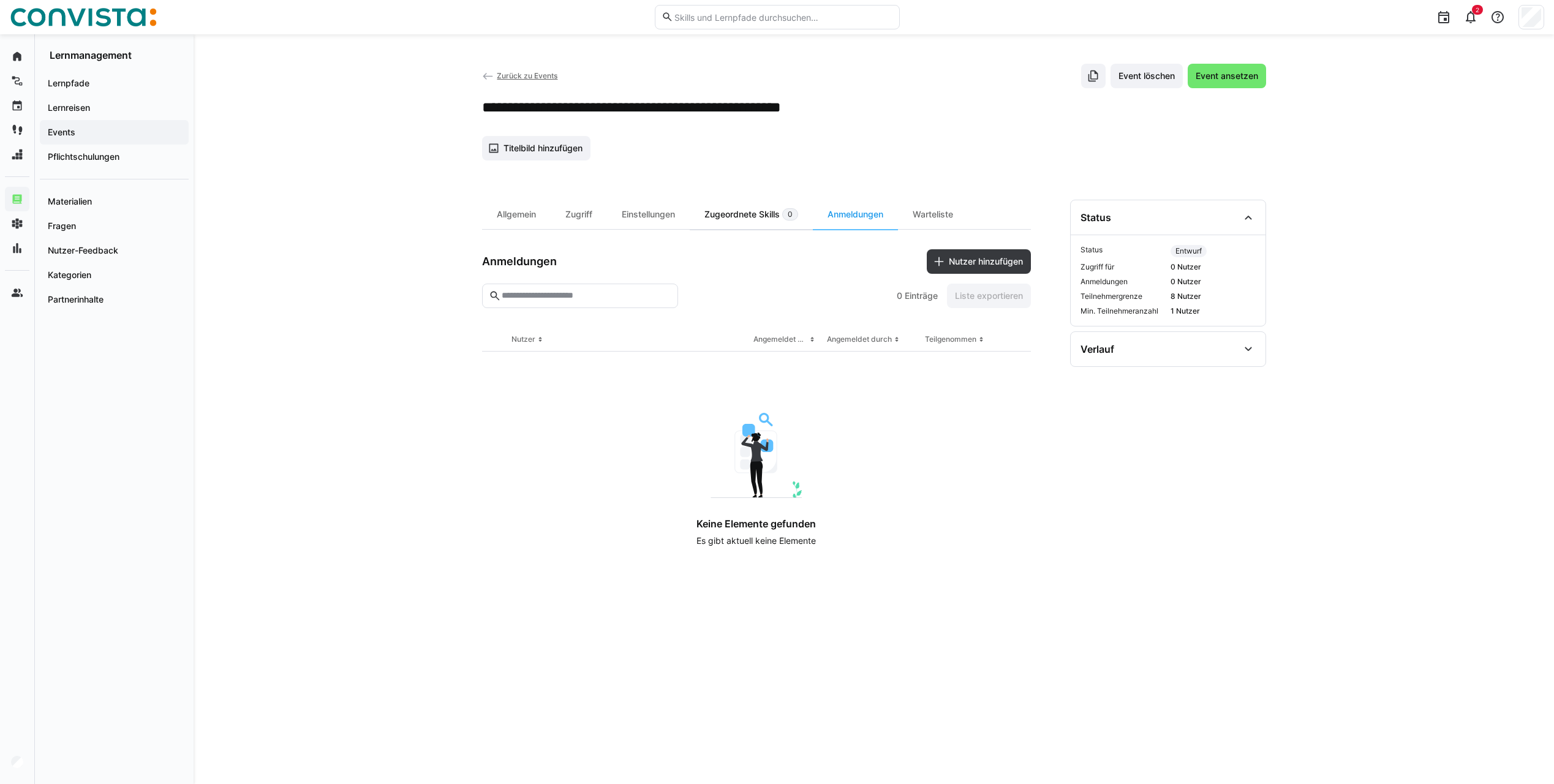
click at [753, 219] on div "Zugeordnete Skills 0" at bounding box center [751, 214] width 123 height 29
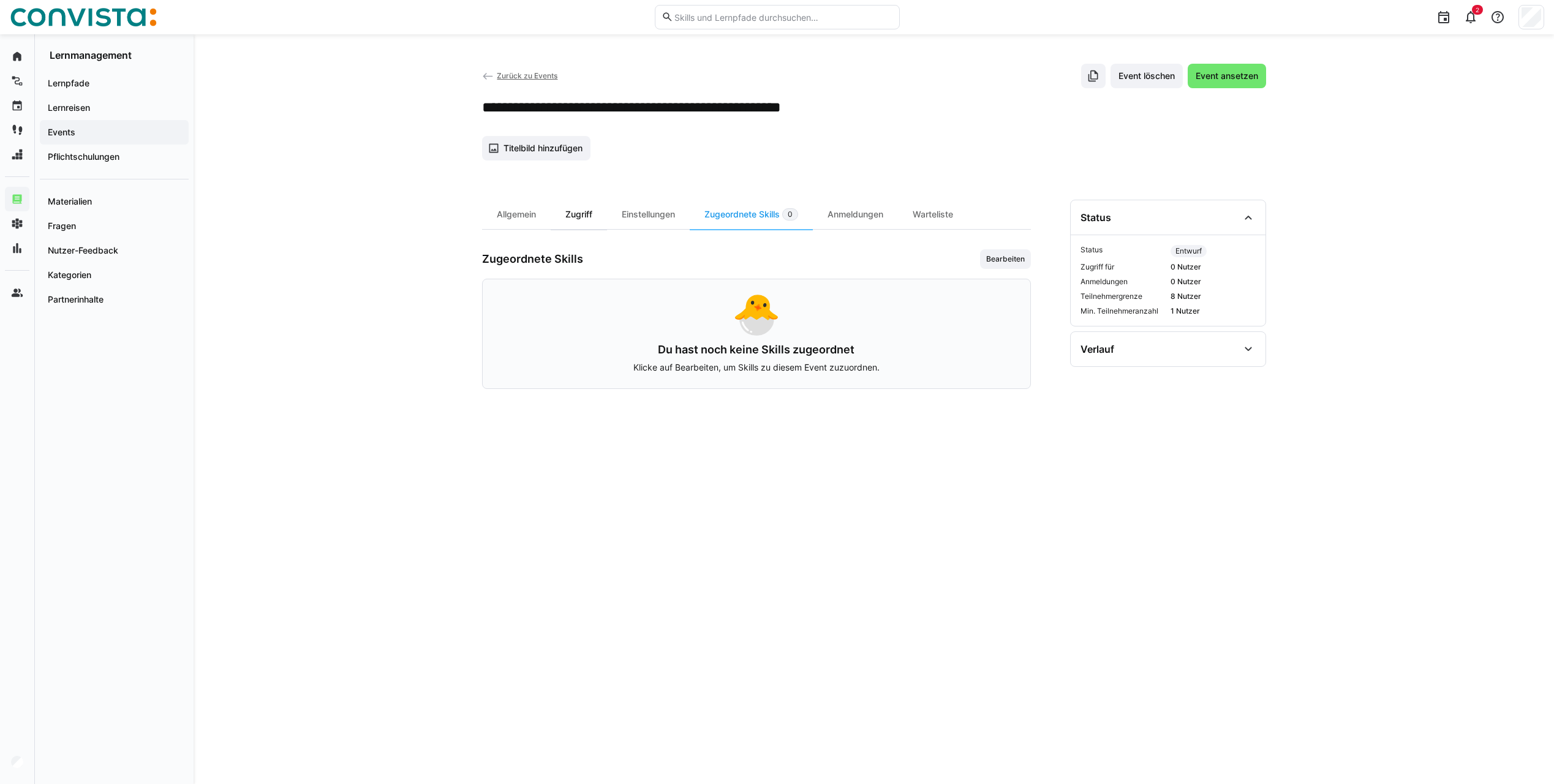
click at [600, 217] on div "Zugriff" at bounding box center [578, 214] width 56 height 29
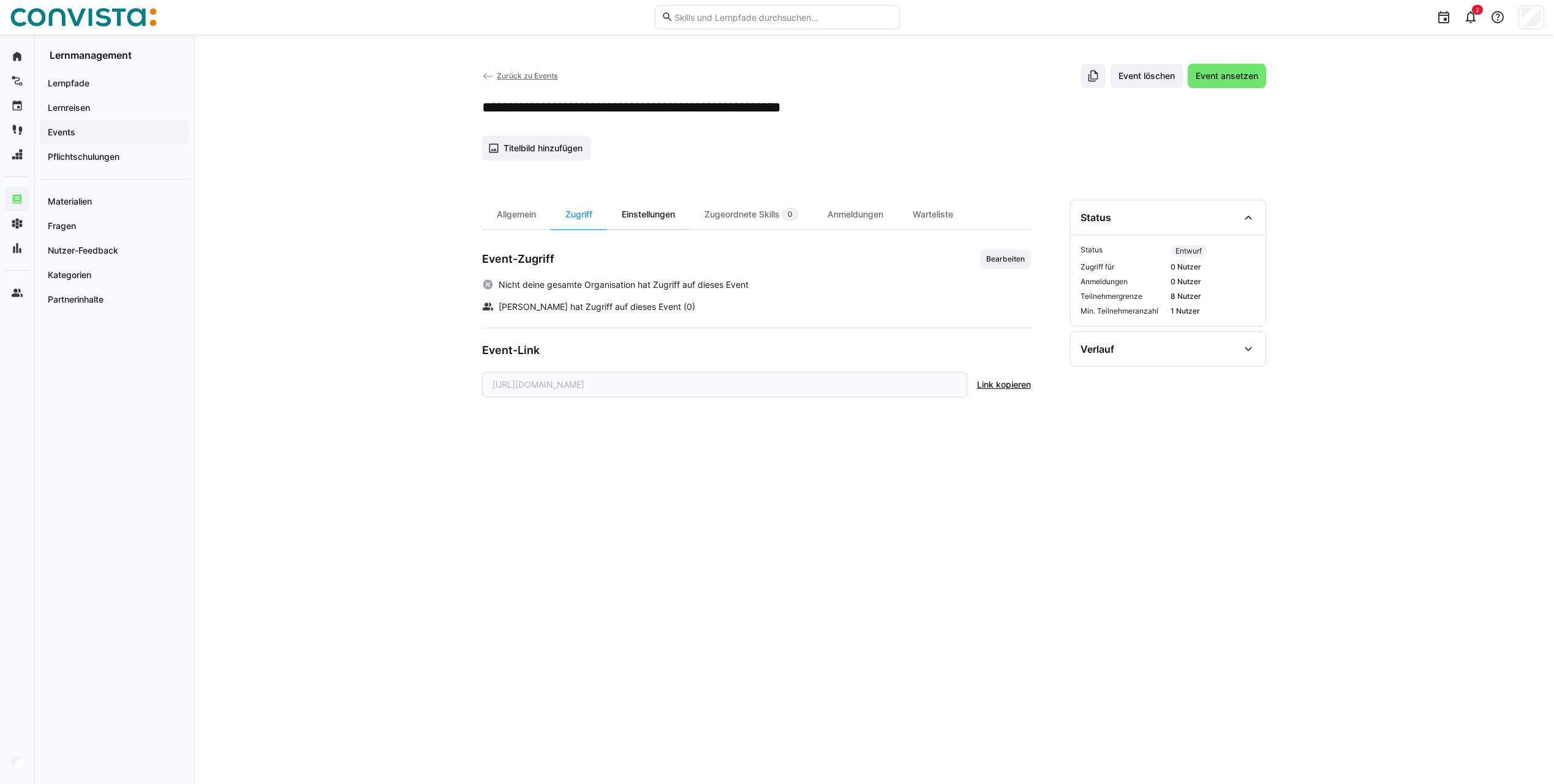
click at [646, 213] on div "Einstellungen" at bounding box center [648, 214] width 83 height 29
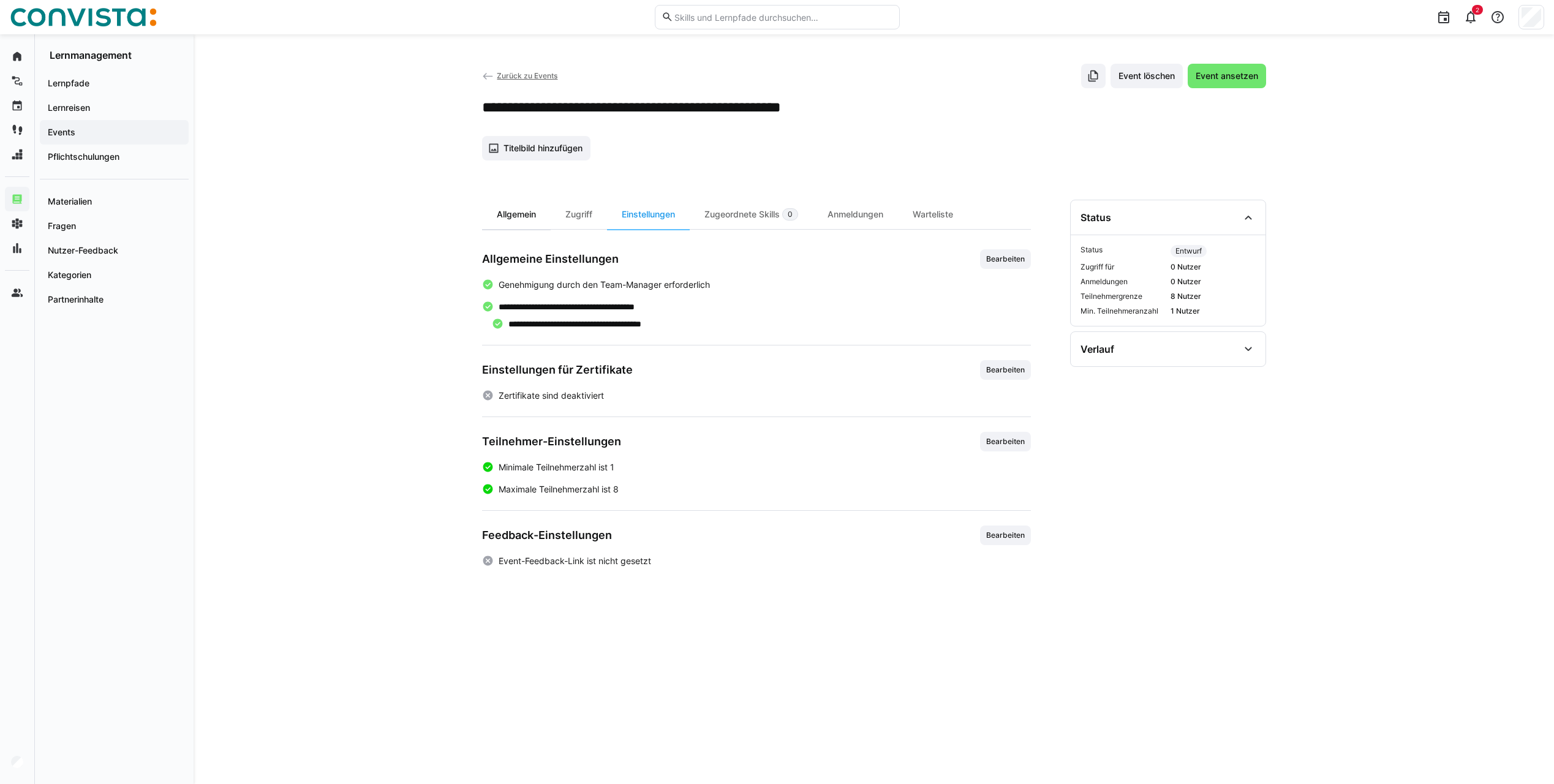
click at [519, 215] on div "Allgemein" at bounding box center [516, 214] width 69 height 29
